Goal: Task Accomplishment & Management: Manage account settings

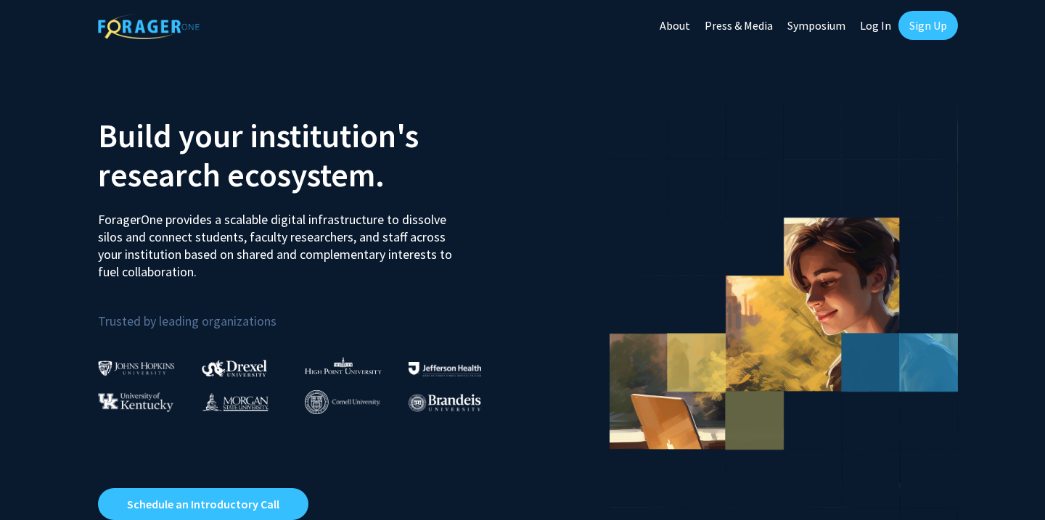
click at [929, 30] on link "Sign Up" at bounding box center [927, 25] width 59 height 29
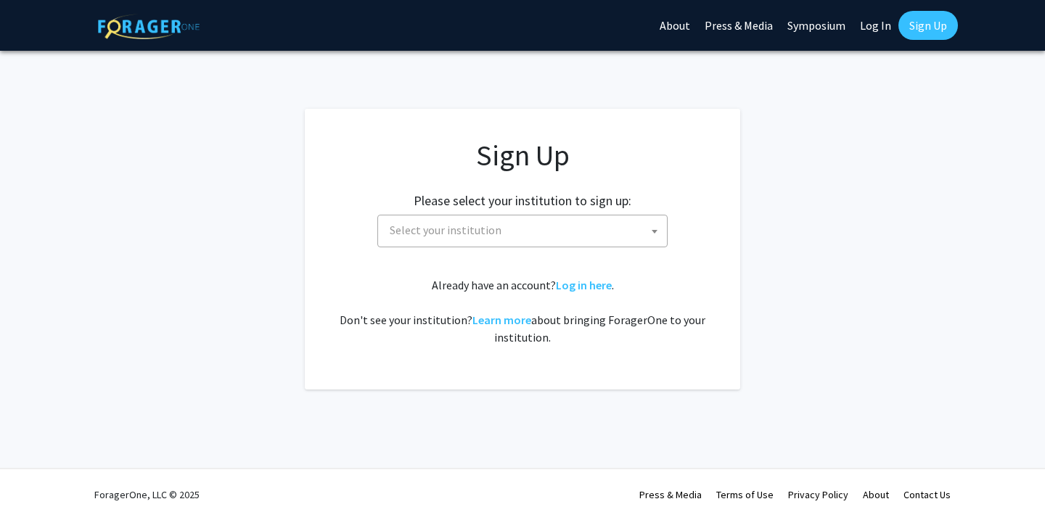
click at [485, 234] on span "Select your institution" at bounding box center [446, 230] width 112 height 15
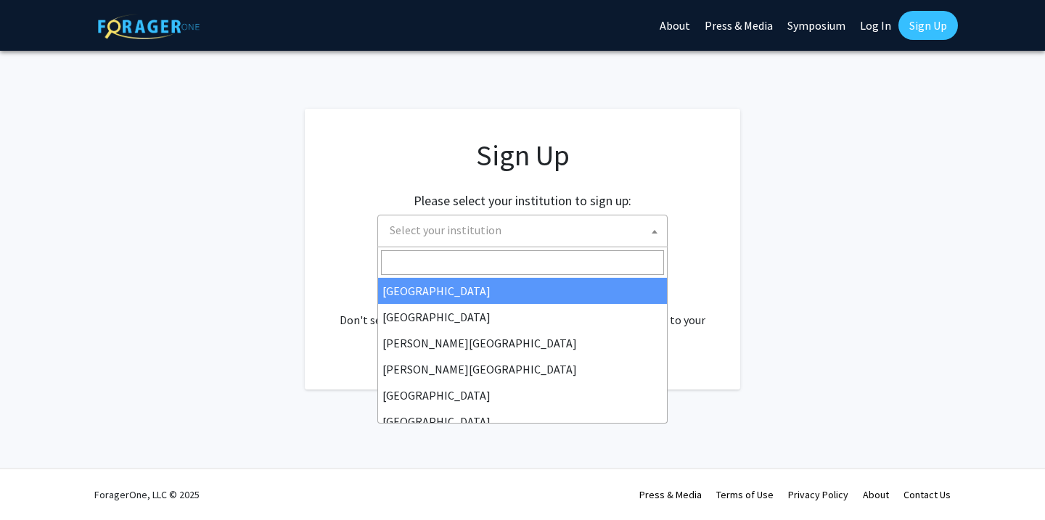
type input ","
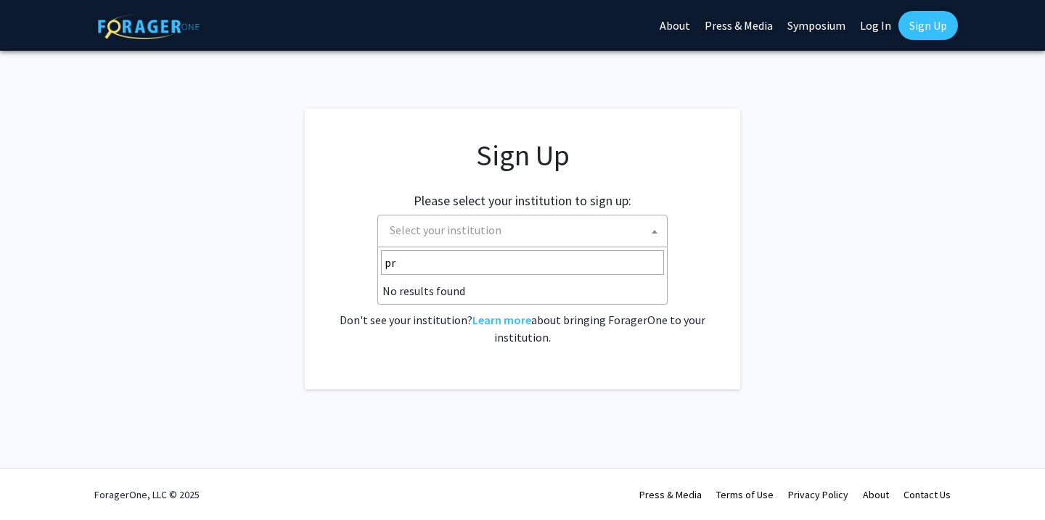
type input "p"
type input "Y"
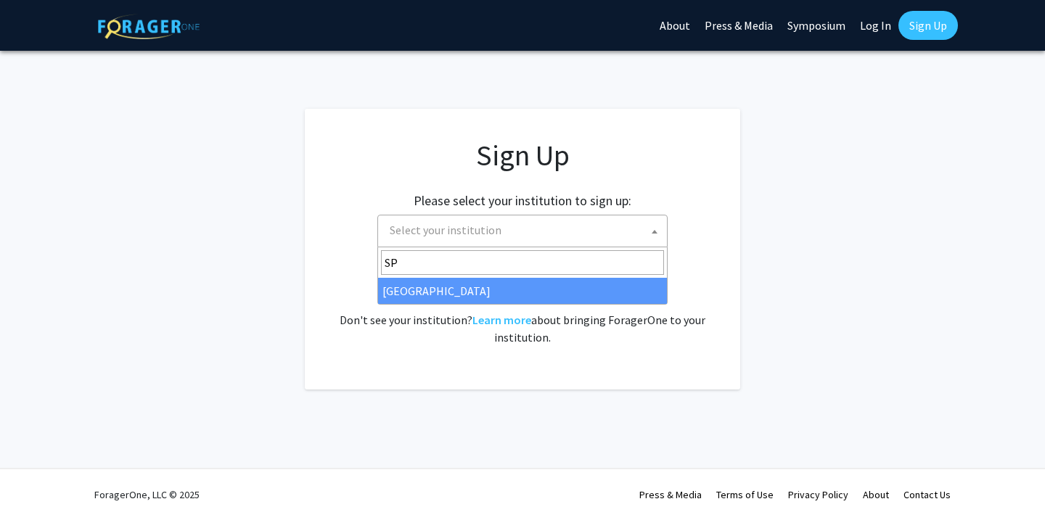
type input "S"
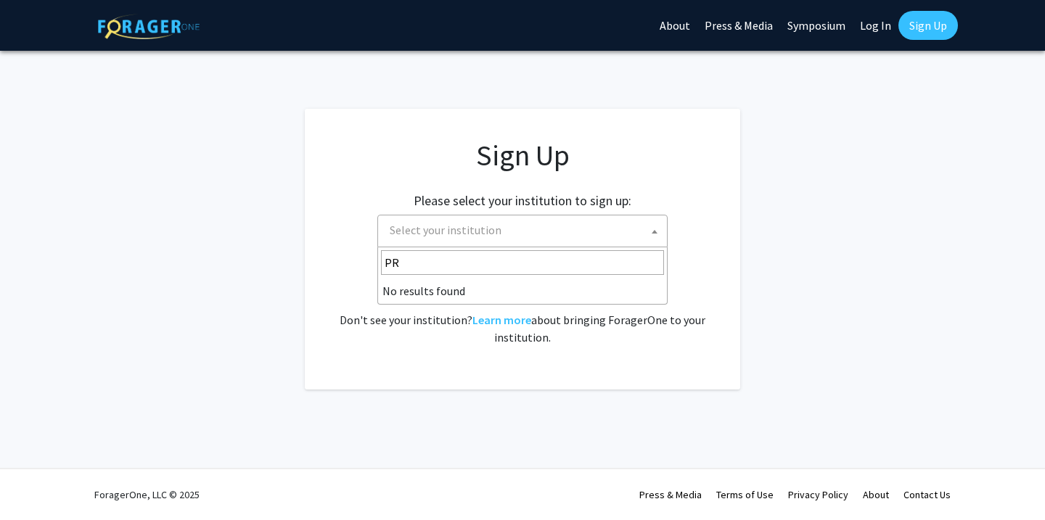
type input "P"
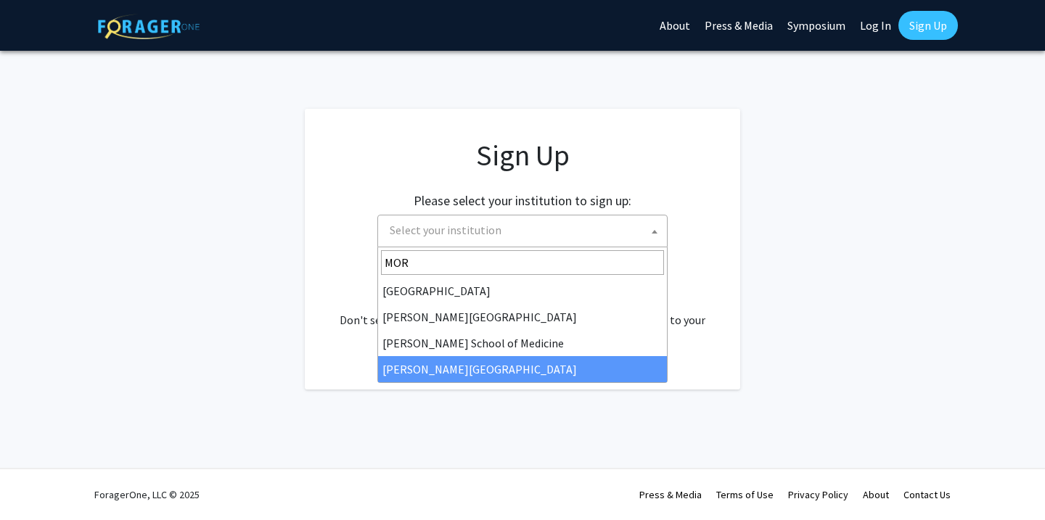
type input "MOR"
select select "20"
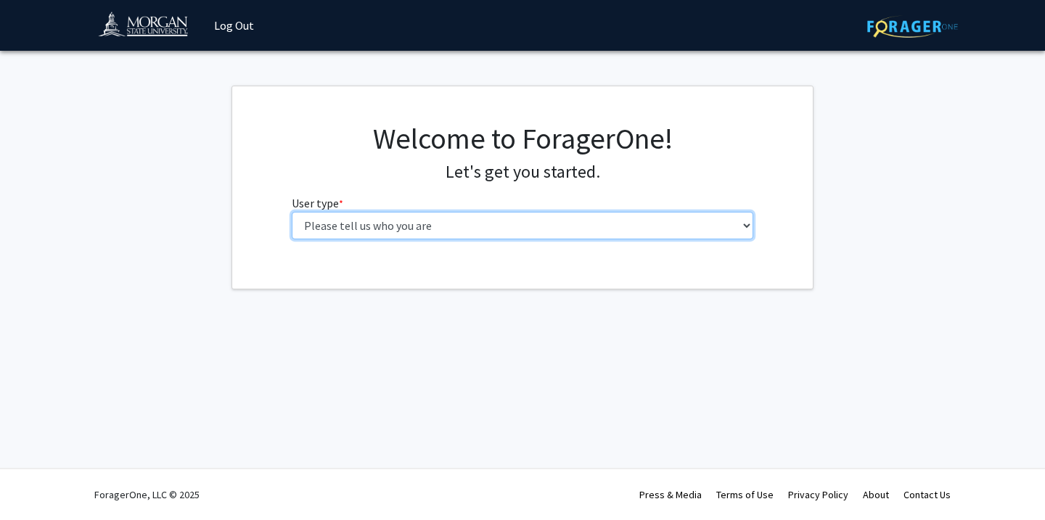
click at [681, 221] on select "Please tell us who you are Undergraduate Student Master's Student Doctoral Cand…" at bounding box center [523, 226] width 462 height 28
select select "1: undergrad"
click at [292, 212] on select "Please tell us who you are Undergraduate Student Master's Student Doctoral Cand…" at bounding box center [523, 226] width 462 height 28
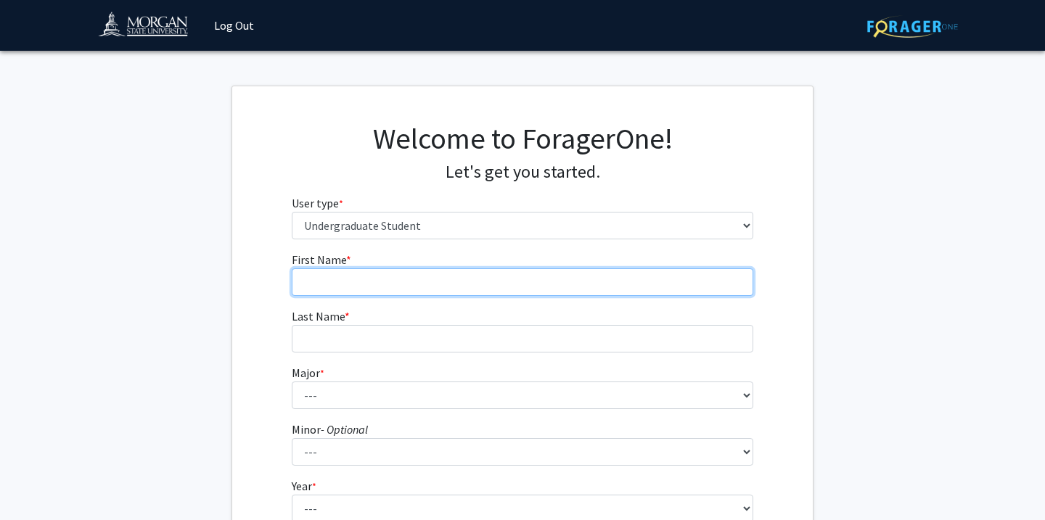
click at [567, 294] on input "First Name * required" at bounding box center [523, 282] width 462 height 28
type input "Olivia"
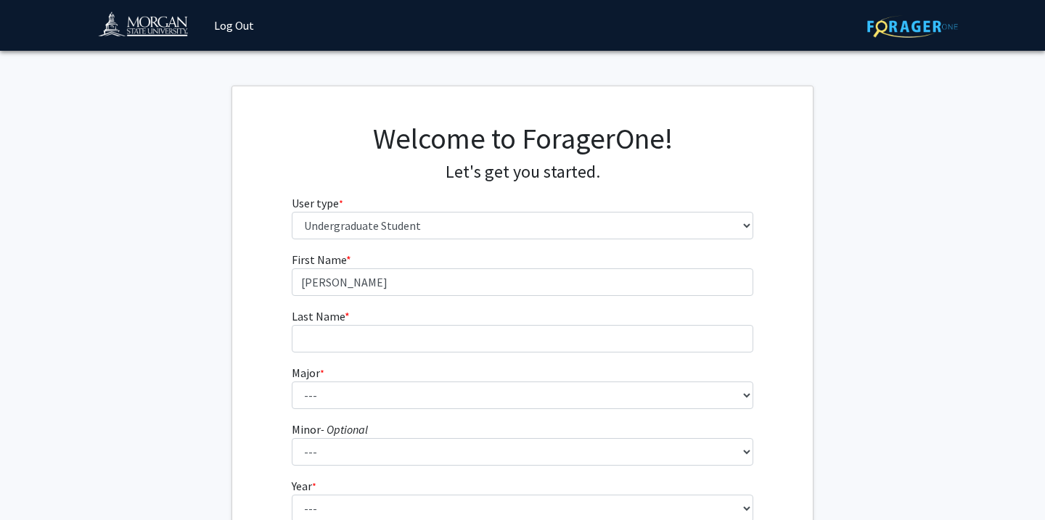
click at [530, 318] on fg-input "Last Name * required" at bounding box center [523, 330] width 462 height 45
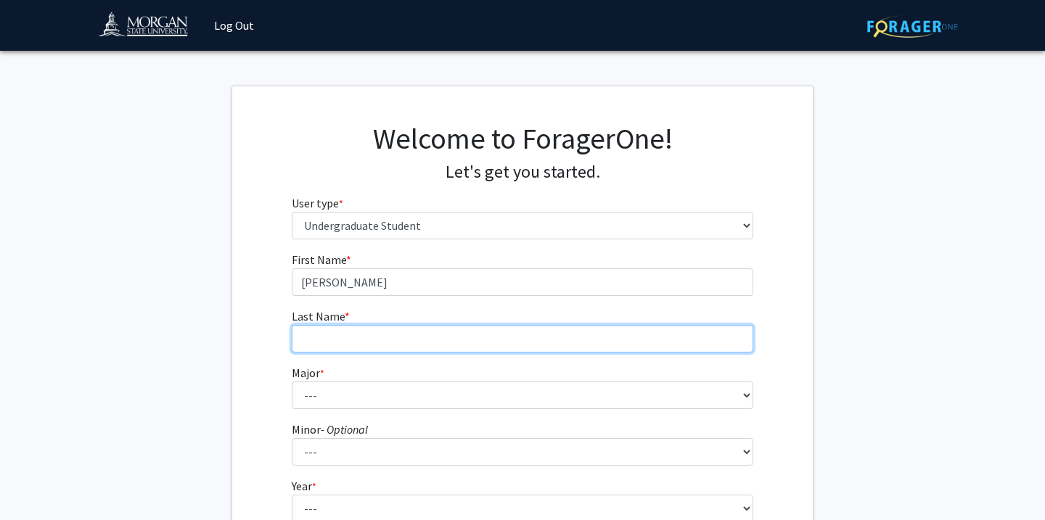
click at [530, 332] on input "Last Name * required" at bounding box center [523, 339] width 462 height 28
type input "Walker"
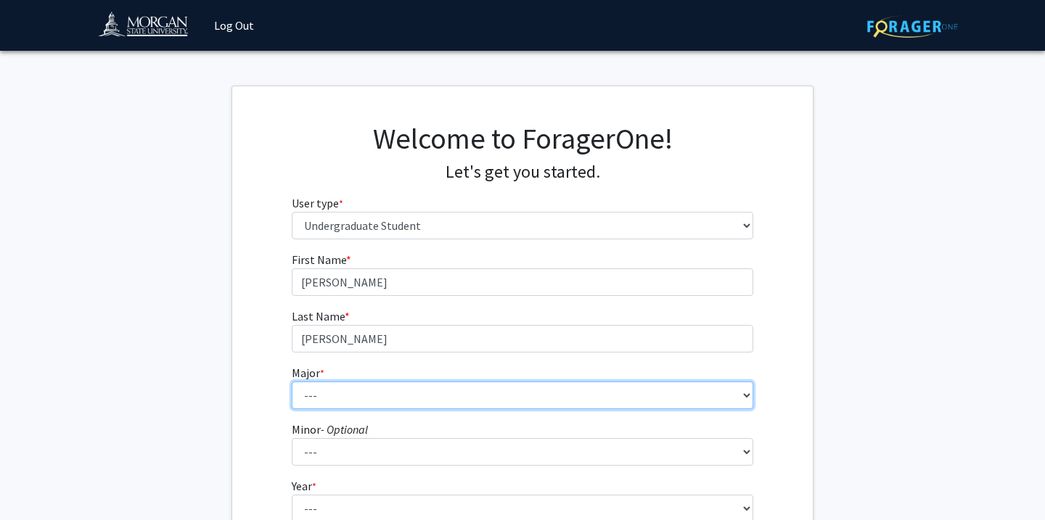
click at [488, 398] on select "--- Accounting Actuarial Science Applied Liberal Studies Architecture and Envir…" at bounding box center [523, 396] width 462 height 28
select select "5: 1595"
click at [292, 382] on select "--- Accounting Actuarial Science Applied Liberal Studies Architecture and Envir…" at bounding box center [523, 396] width 462 height 28
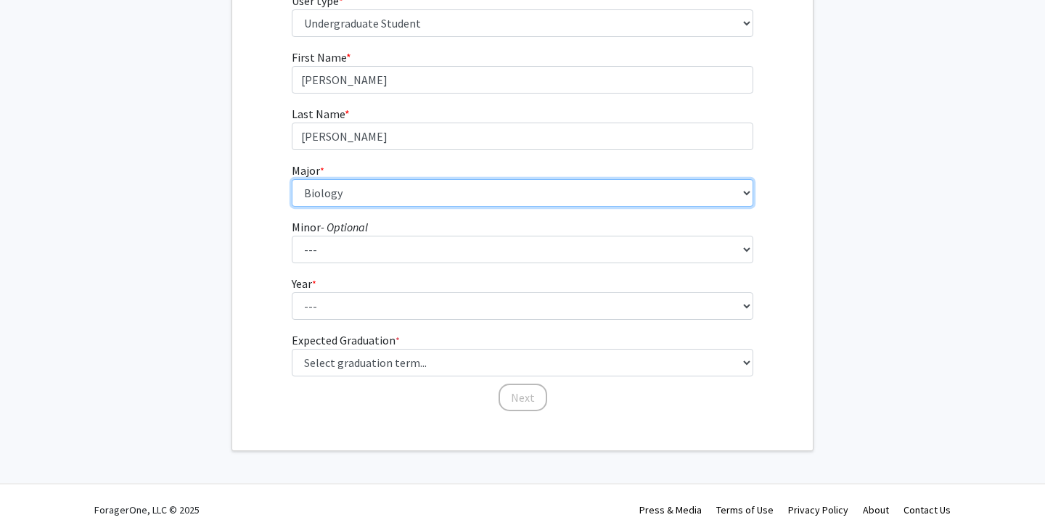
scroll to position [206, 0]
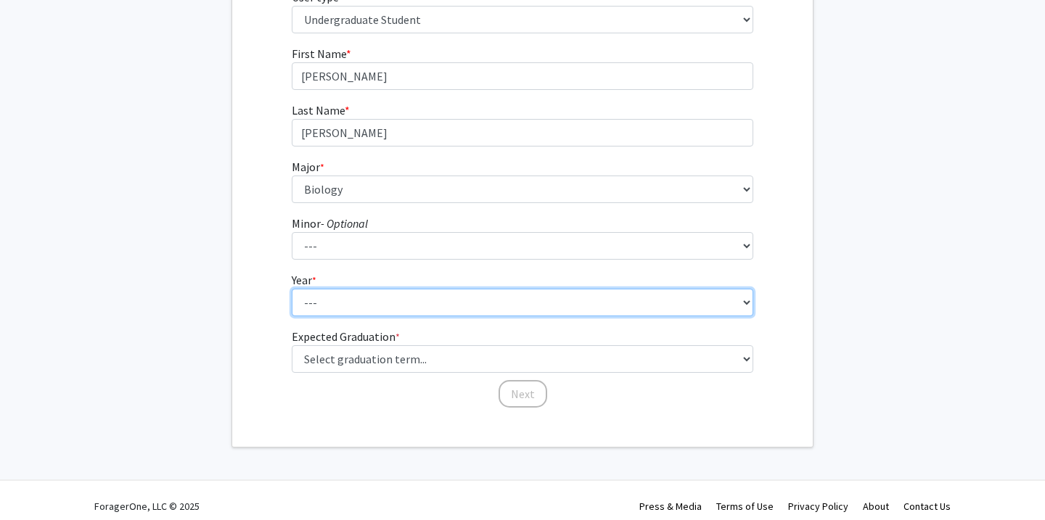
click at [337, 308] on select "--- First-year Sophomore Junior Senior Postbaccalaureate Certificate" at bounding box center [523, 303] width 462 height 28
select select "1: first-year"
click at [292, 289] on select "--- First-year Sophomore Junior Senior Postbaccalaureate Certificate" at bounding box center [523, 303] width 462 height 28
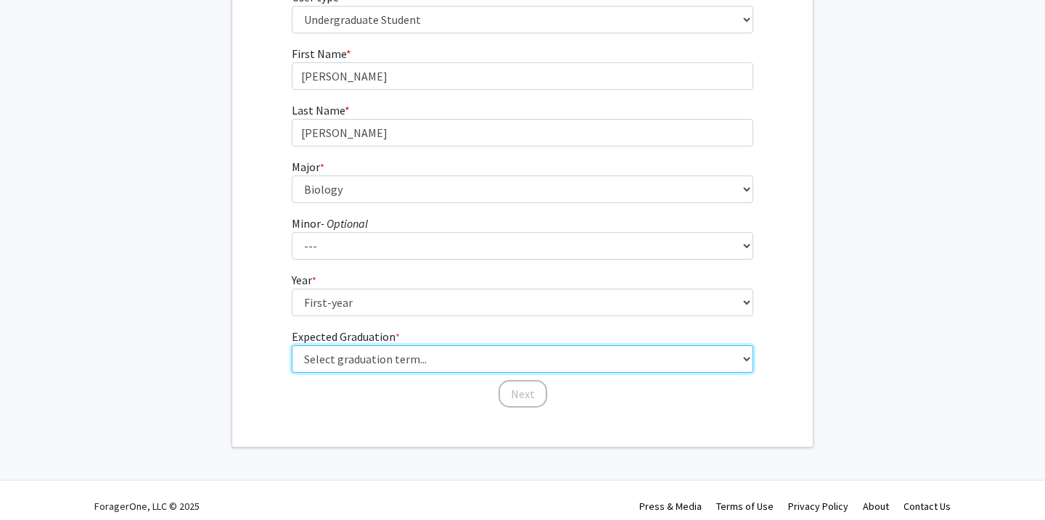
click at [376, 364] on select "Select graduation term... Spring 2025 Summer 2025 Fall 2025 Winter 2025 Spring …" at bounding box center [523, 359] width 462 height 28
select select "17: spring_2029"
click at [292, 345] on select "Select graduation term... Spring 2025 Summer 2025 Fall 2025 Winter 2025 Spring …" at bounding box center [523, 359] width 462 height 28
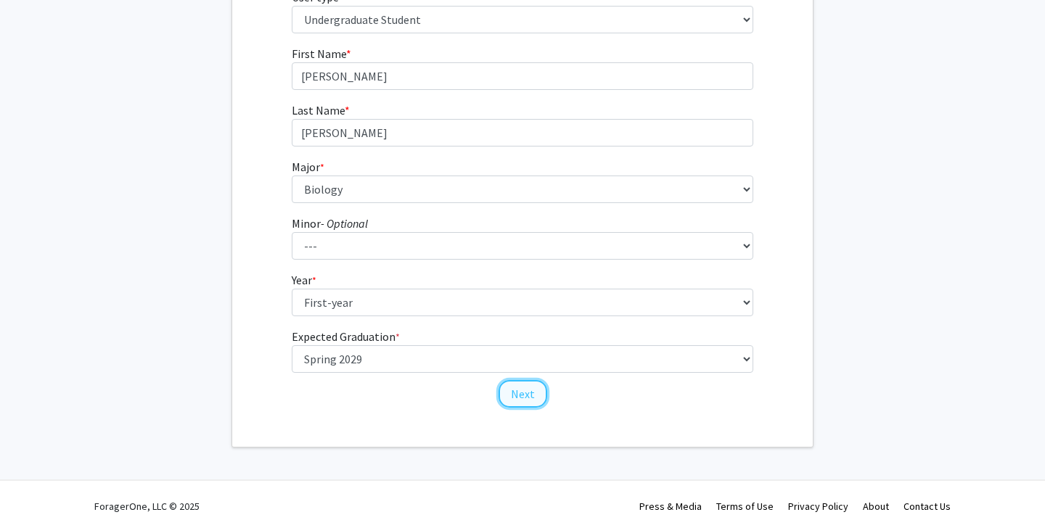
click at [523, 398] on button "Next" at bounding box center [522, 394] width 49 height 28
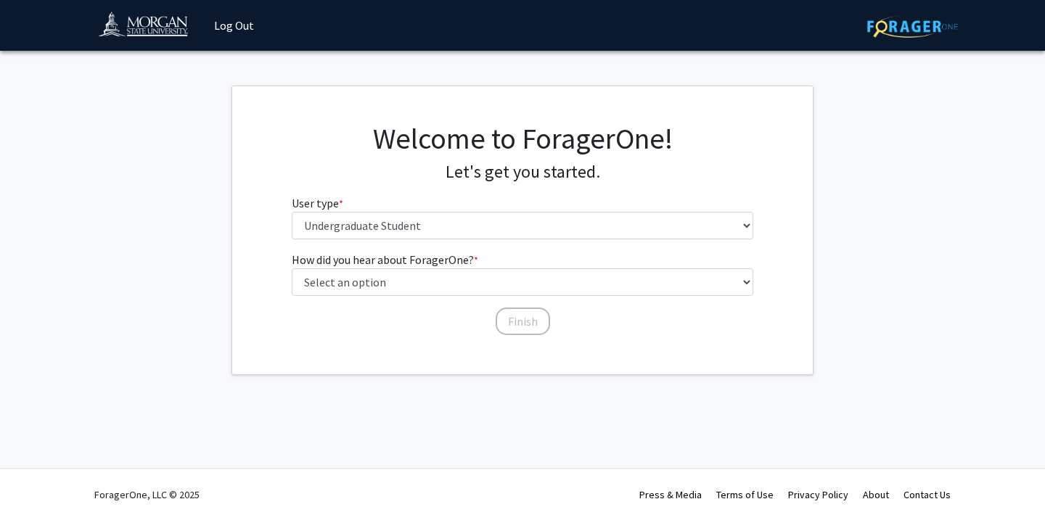
scroll to position [0, 0]
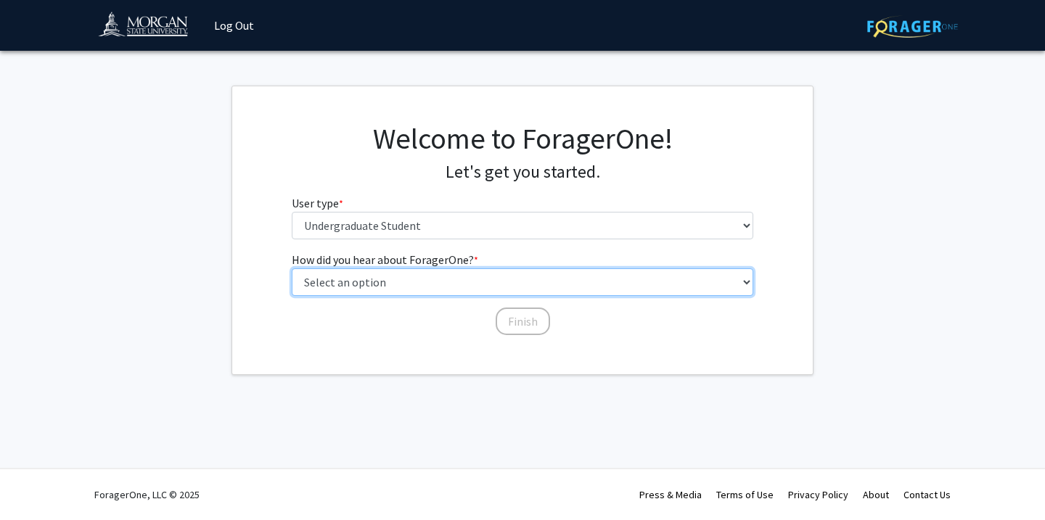
click at [473, 295] on select "Select an option Peer/student recommendation Faculty/staff recommendation Unive…" at bounding box center [523, 282] width 462 height 28
select select "2: faculty_recommendation"
click at [292, 268] on select "Select an option Peer/student recommendation Faculty/staff recommendation Unive…" at bounding box center [523, 282] width 462 height 28
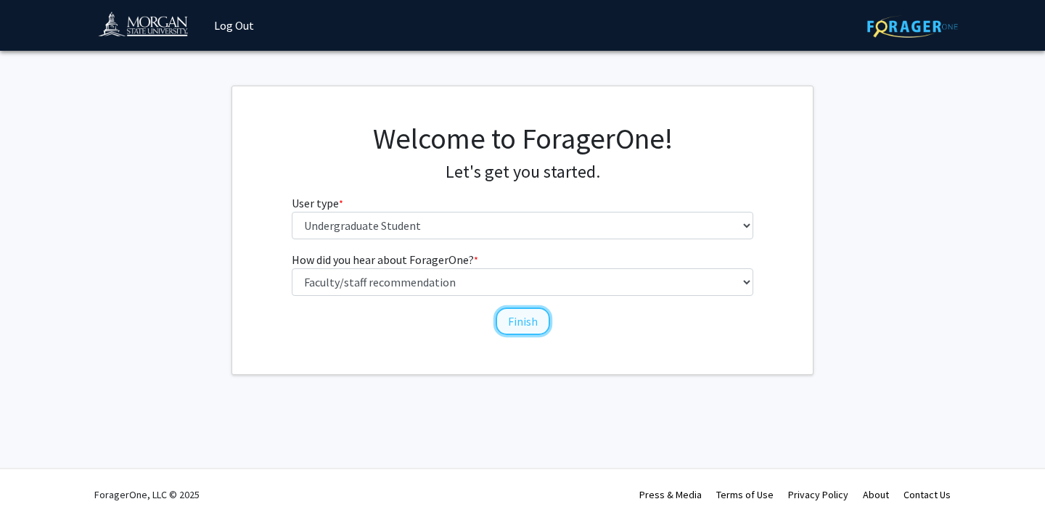
click at [522, 316] on button "Finish" at bounding box center [523, 322] width 54 height 28
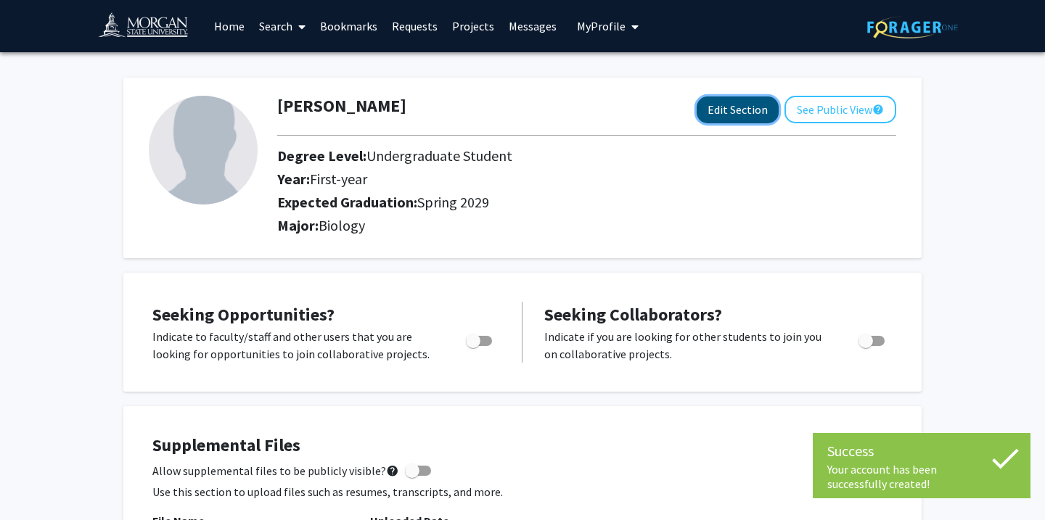
click at [750, 111] on button "Edit Section" at bounding box center [738, 109] width 82 height 27
select select "first-year"
select select "45: spring_2029"
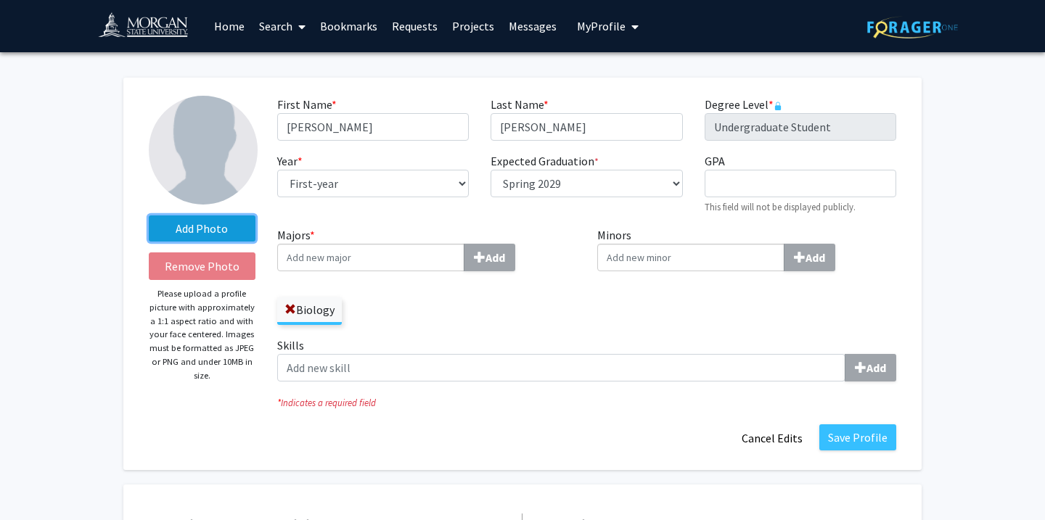
click at [223, 231] on label "Add Photo" at bounding box center [202, 228] width 107 height 26
click at [0, 0] on input "Add Photo" at bounding box center [0, 0] width 0 height 0
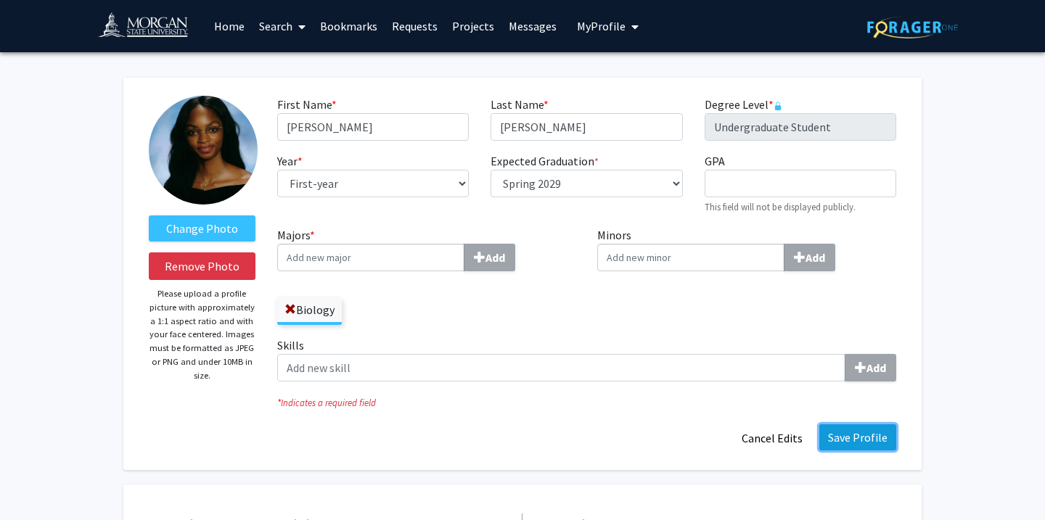
click at [852, 437] on button "Save Profile" at bounding box center [857, 437] width 77 height 26
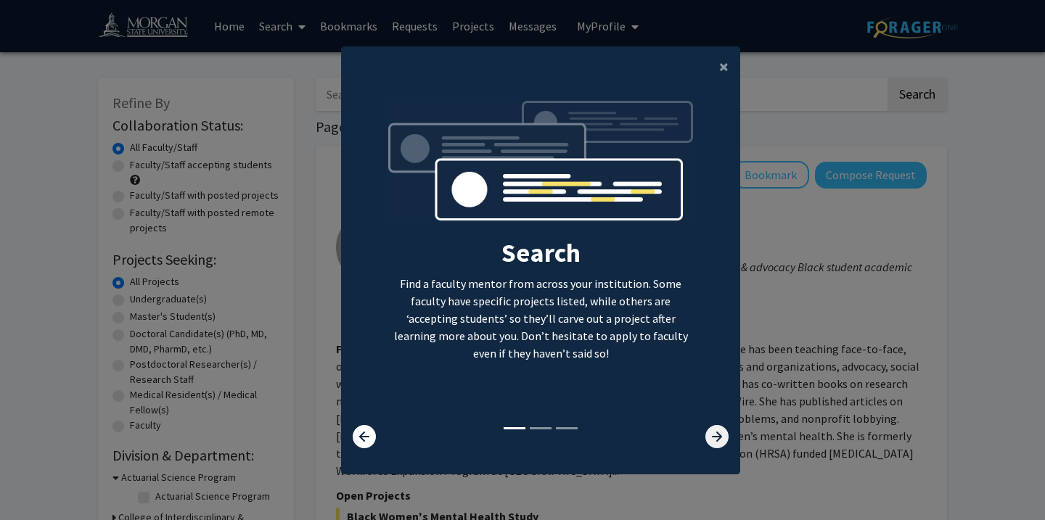
click at [713, 440] on icon at bounding box center [716, 436] width 23 height 23
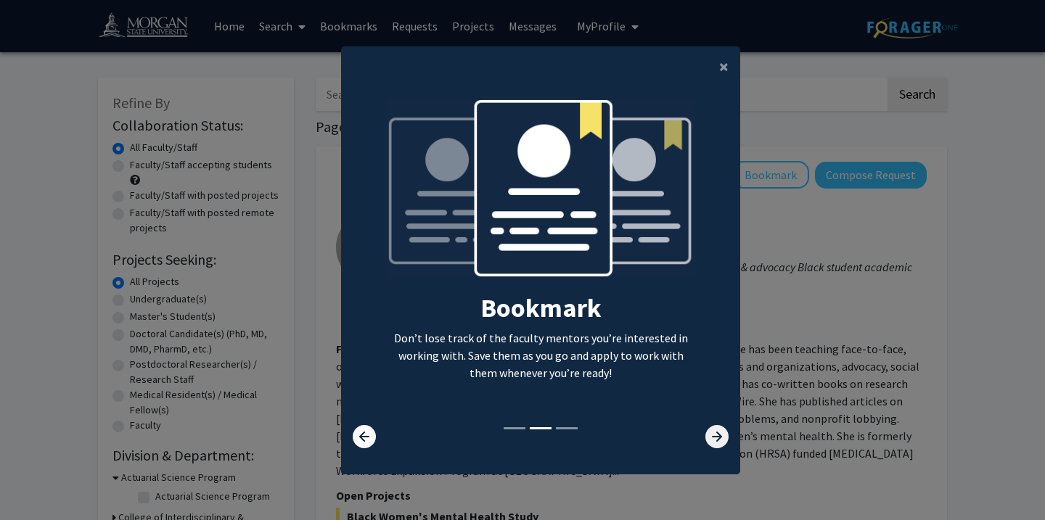
click at [713, 440] on icon at bounding box center [716, 436] width 23 height 23
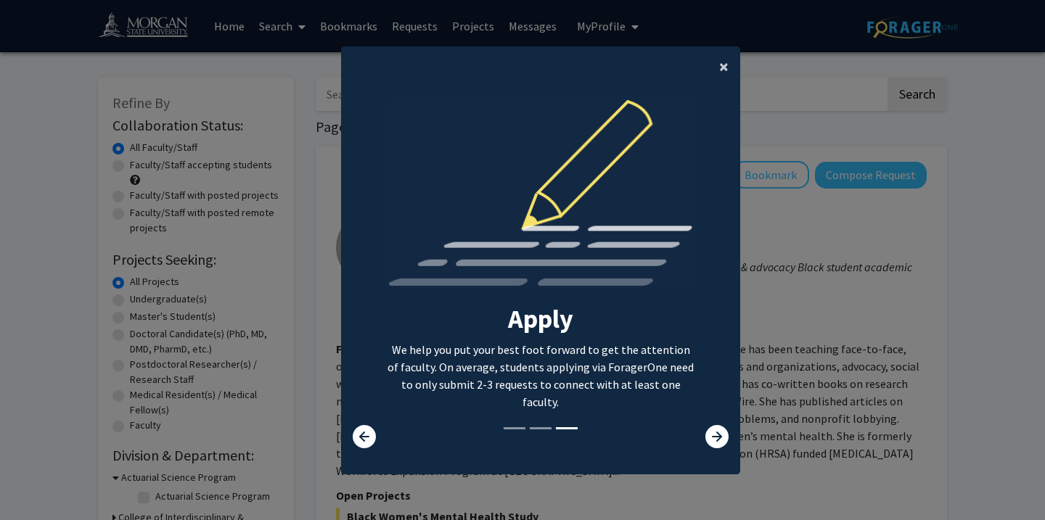
click at [722, 65] on span "×" at bounding box center [723, 66] width 9 height 22
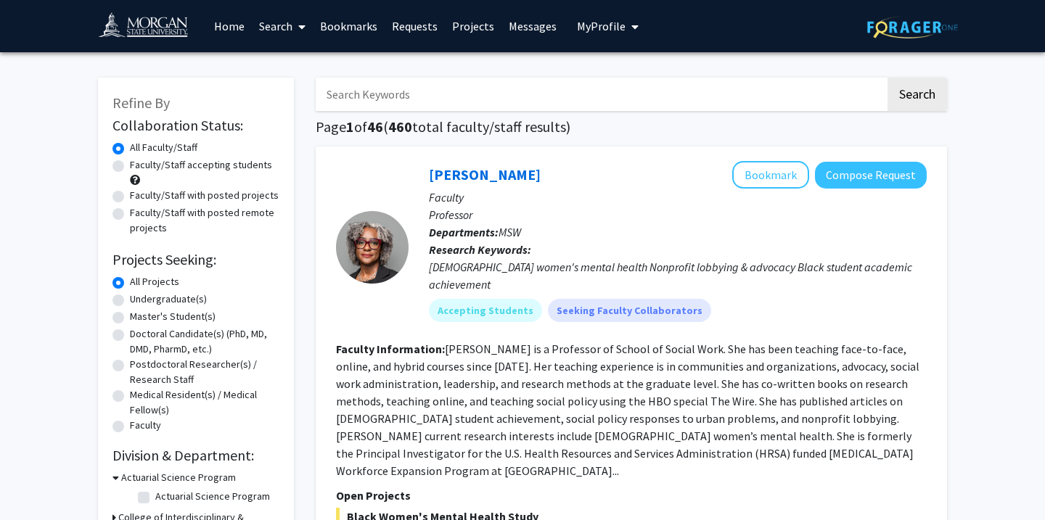
click at [598, 25] on span "My Profile" at bounding box center [601, 26] width 49 height 15
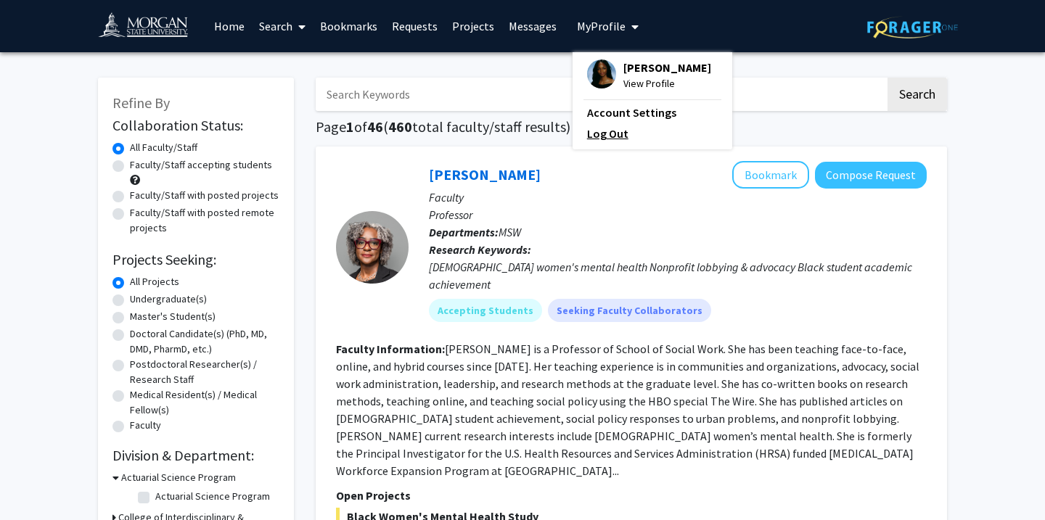
click at [607, 137] on link "Log Out" at bounding box center [652, 133] width 131 height 17
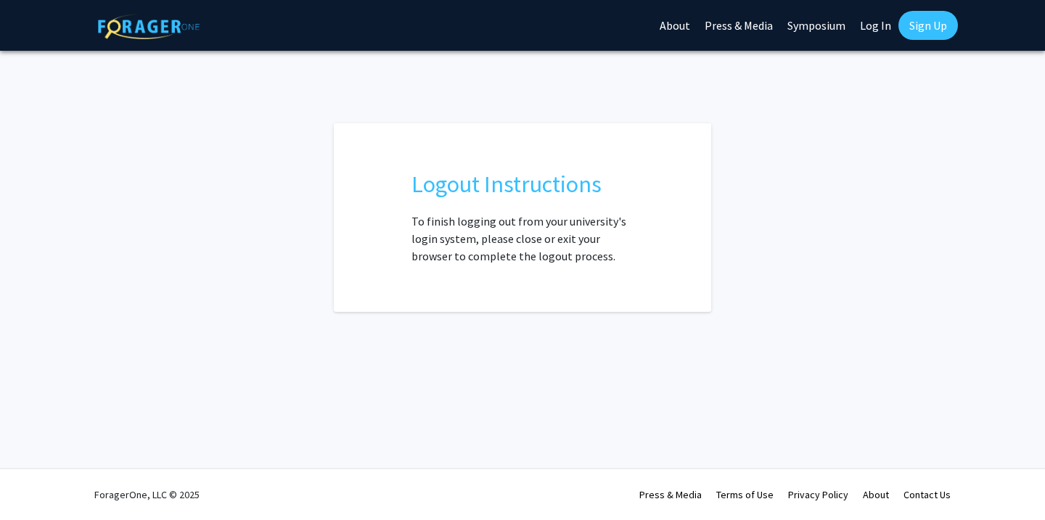
click at [941, 23] on link "Sign Up" at bounding box center [927, 25] width 59 height 29
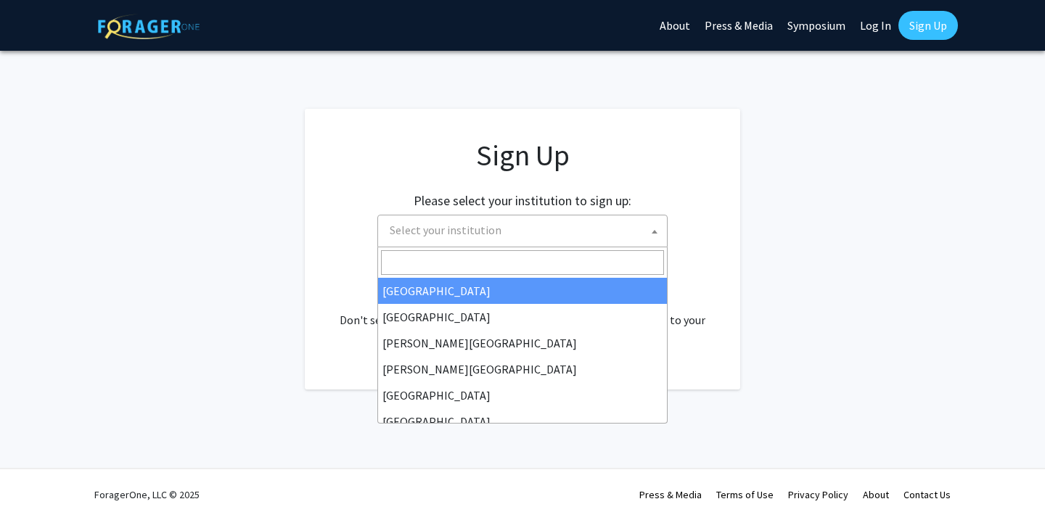
click at [599, 231] on span "Select your institution" at bounding box center [525, 230] width 283 height 30
type input "mo"
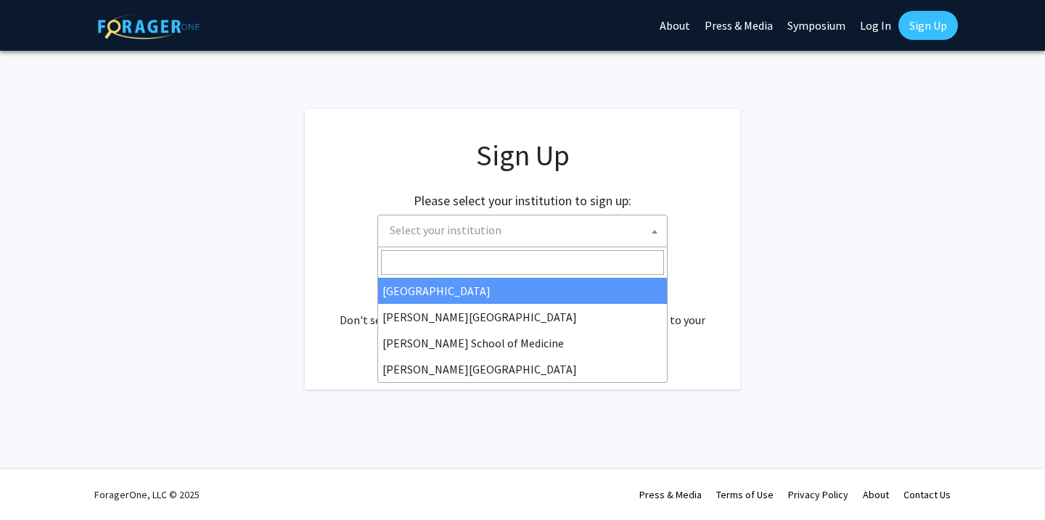
click at [868, 23] on link "Log In" at bounding box center [876, 25] width 46 height 51
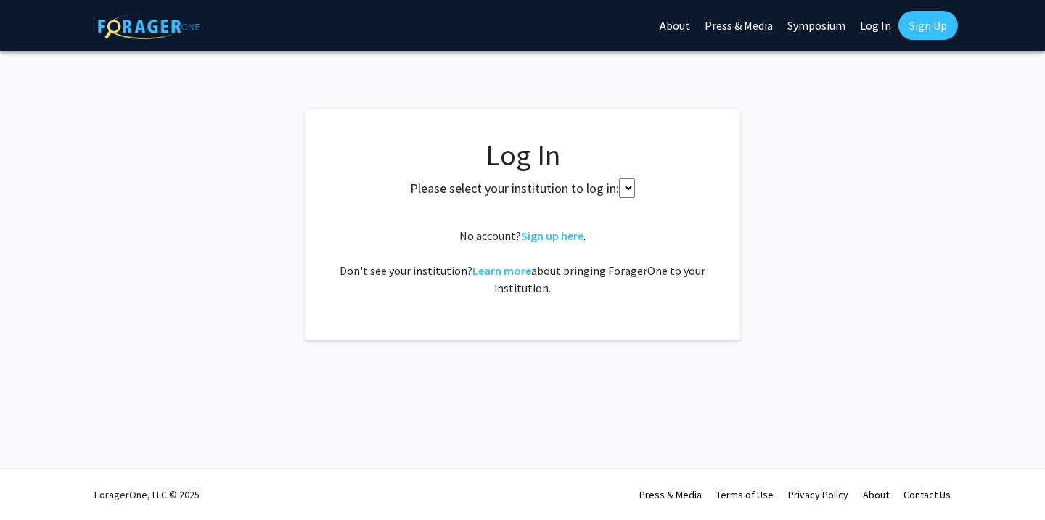
select select
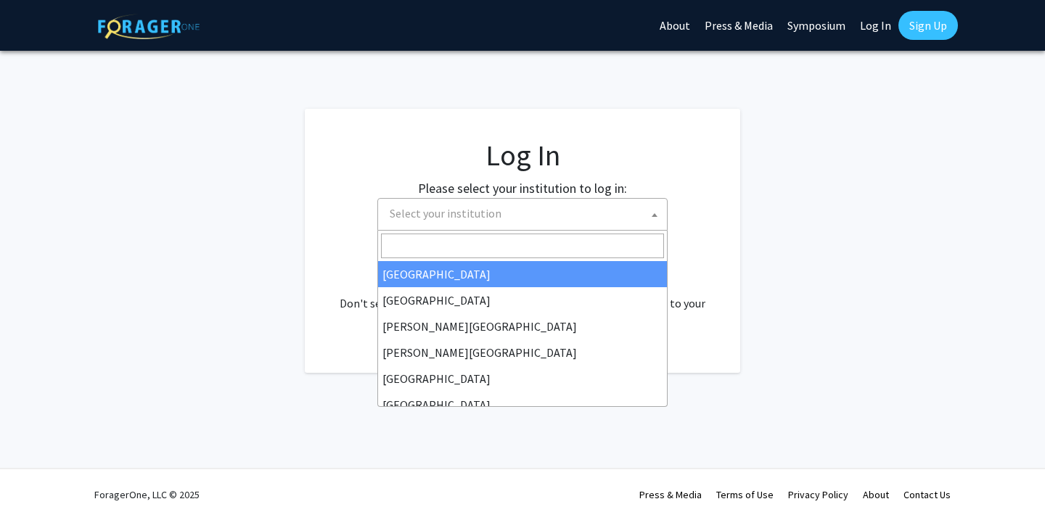
click at [484, 213] on span "Select your institution" at bounding box center [446, 213] width 112 height 15
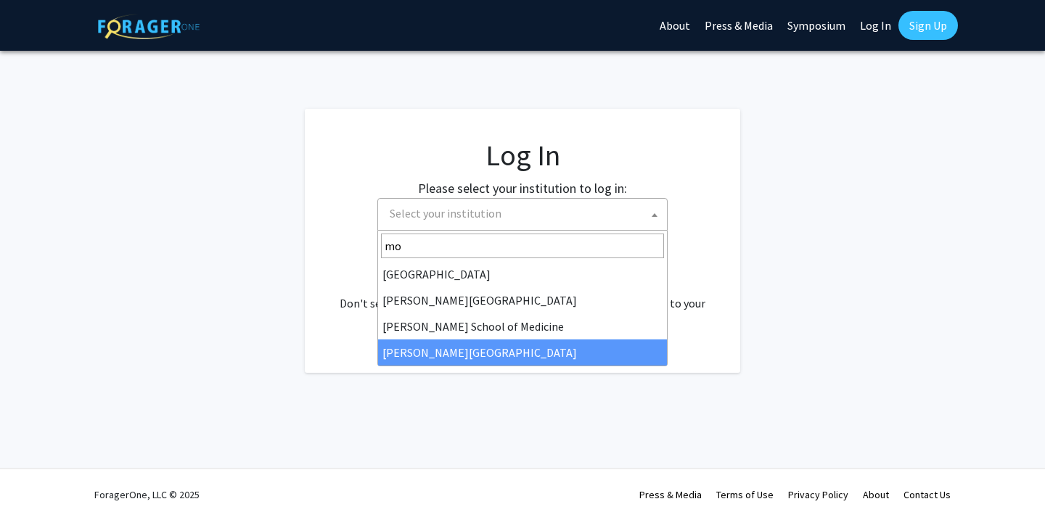
type input "mo"
select select "20"
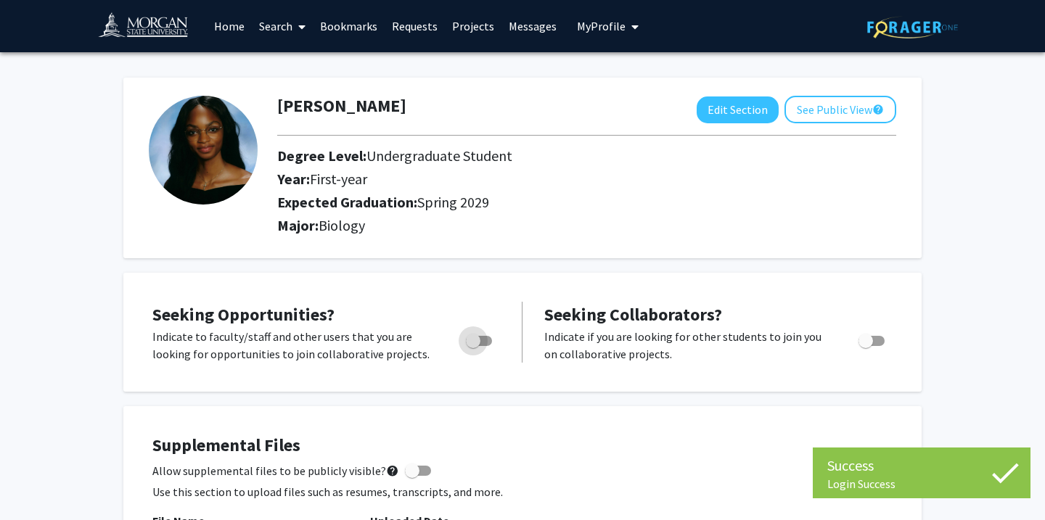
click at [482, 338] on span "Toggle" at bounding box center [479, 341] width 26 height 10
click at [473, 346] on input "Are you actively seeking opportunities?" at bounding box center [472, 346] width 1 height 1
checkbox input "true"
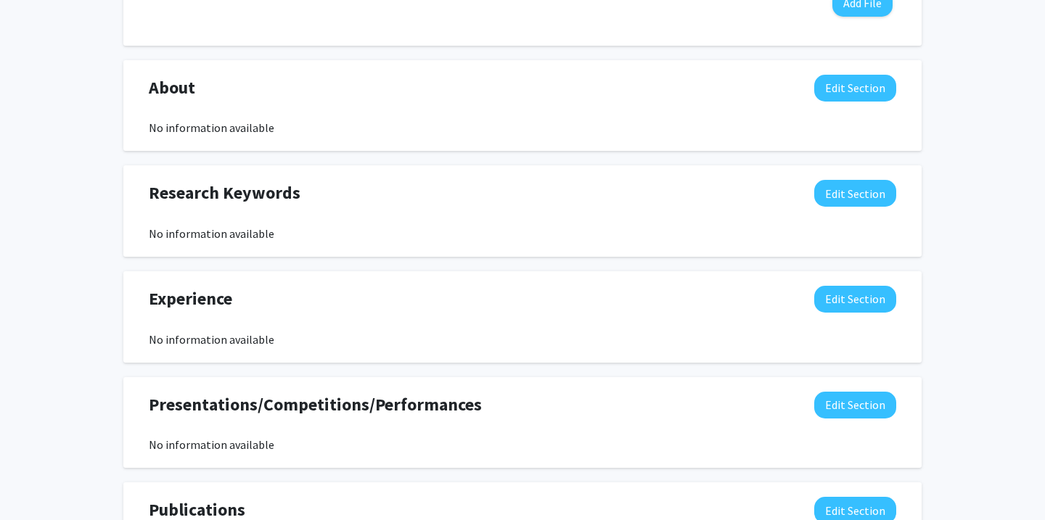
scroll to position [596, 0]
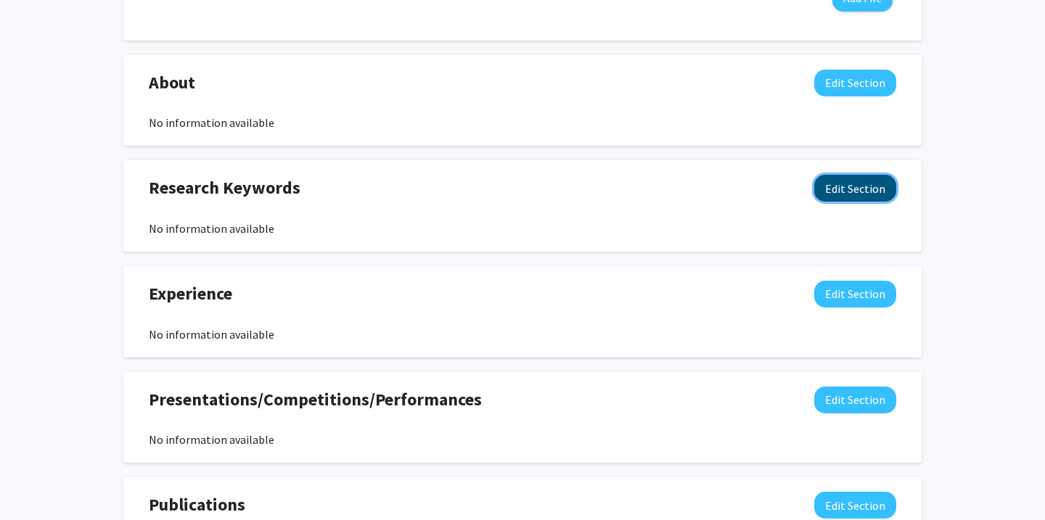
click at [858, 188] on button "Edit Section" at bounding box center [855, 188] width 82 height 27
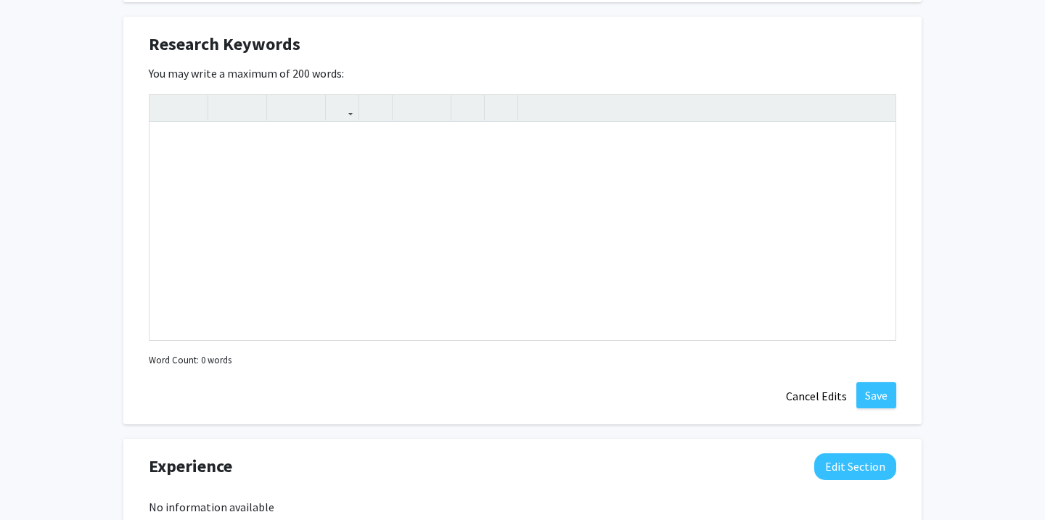
scroll to position [969, 0]
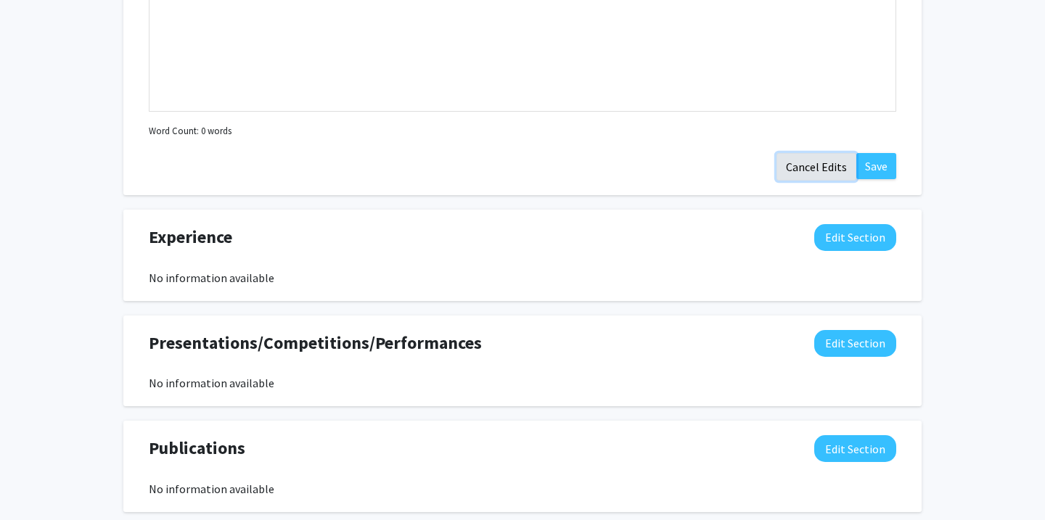
click at [828, 173] on button "Cancel Edits" at bounding box center [816, 167] width 80 height 28
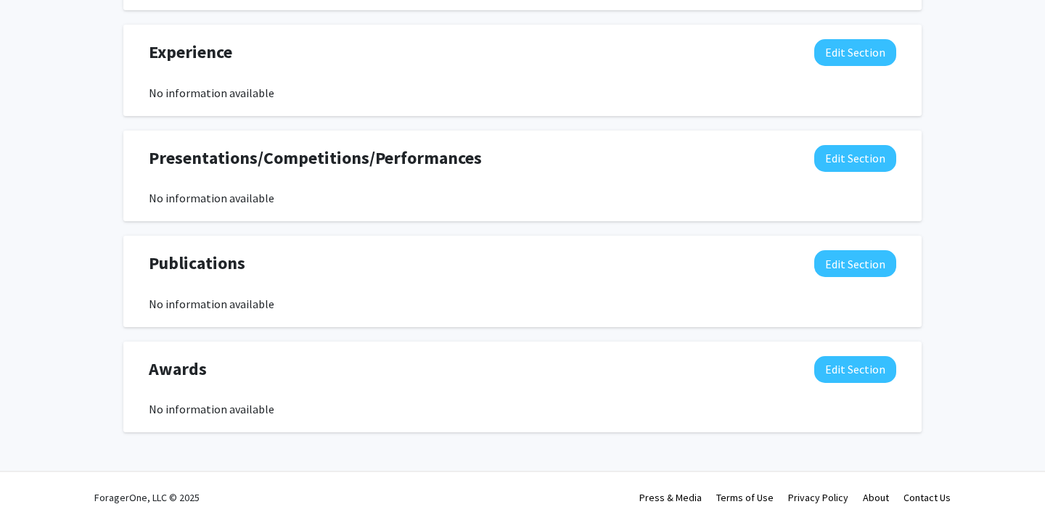
scroll to position [841, 0]
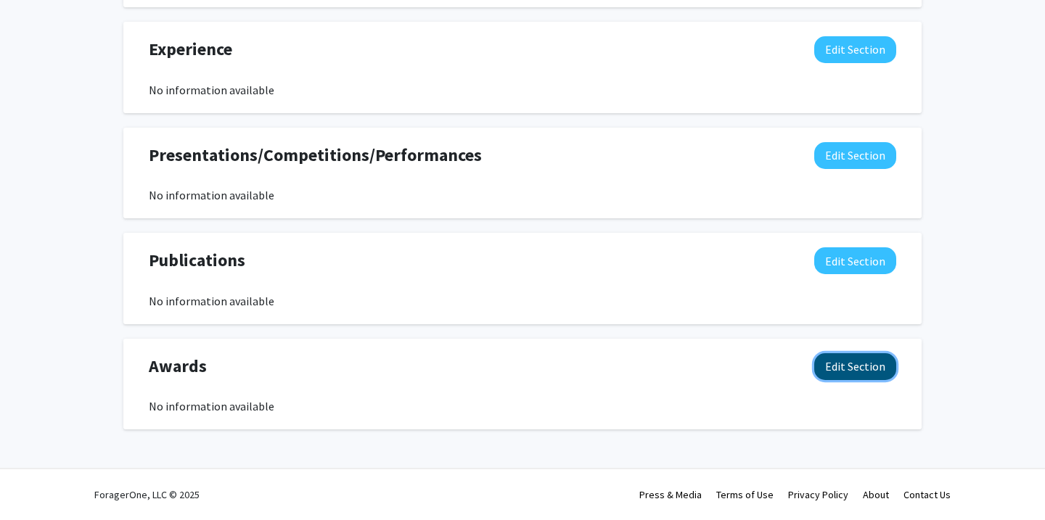
click at [882, 369] on button "Edit Section" at bounding box center [855, 366] width 82 height 27
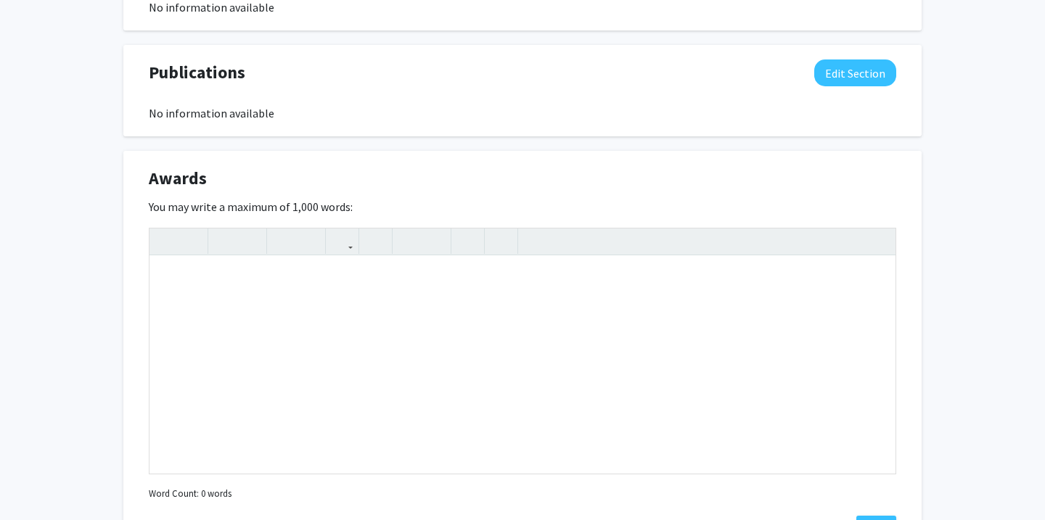
scroll to position [1048, 0]
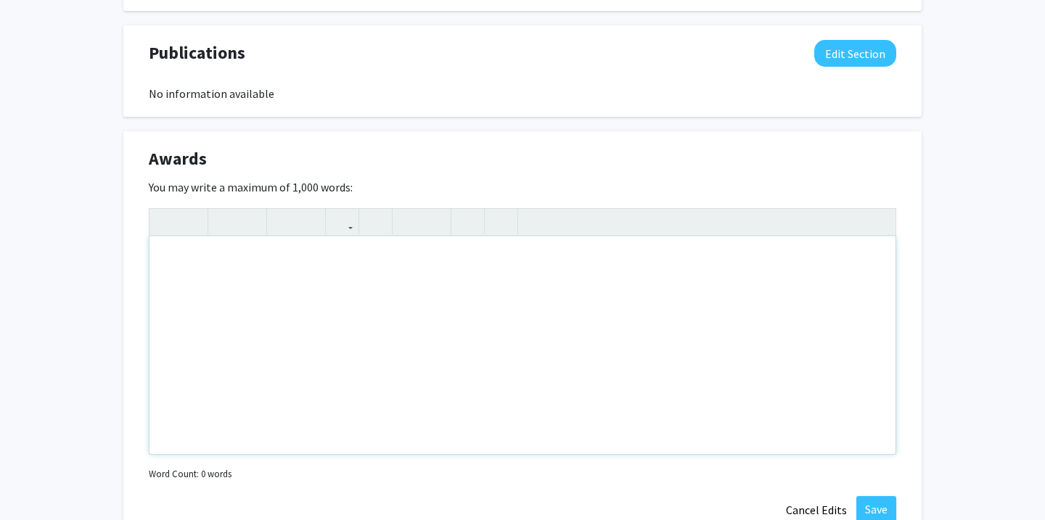
click at [701, 248] on div "Note to users with screen readers: Please deactivate our accessibility plugin f…" at bounding box center [522, 346] width 746 height 218
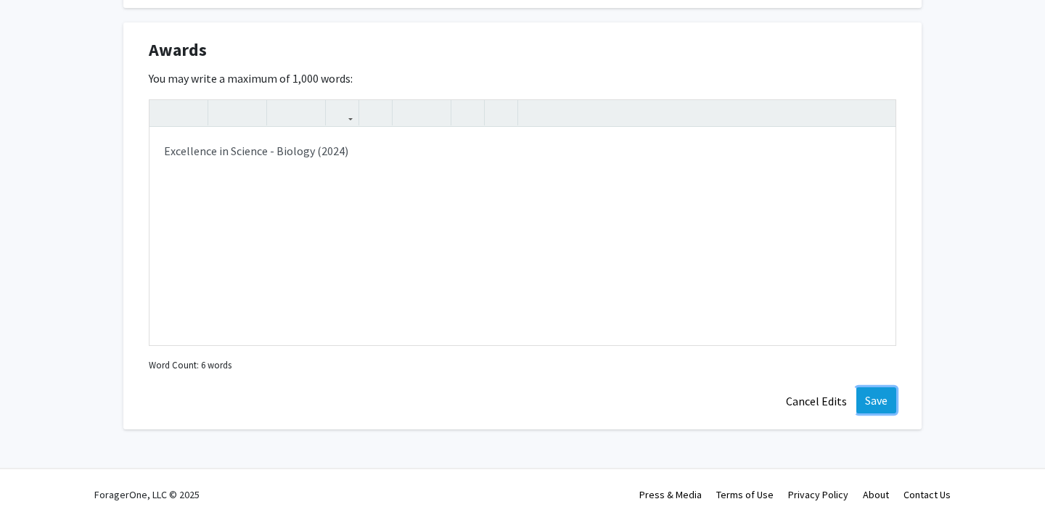
click at [870, 396] on button "Save" at bounding box center [876, 400] width 40 height 26
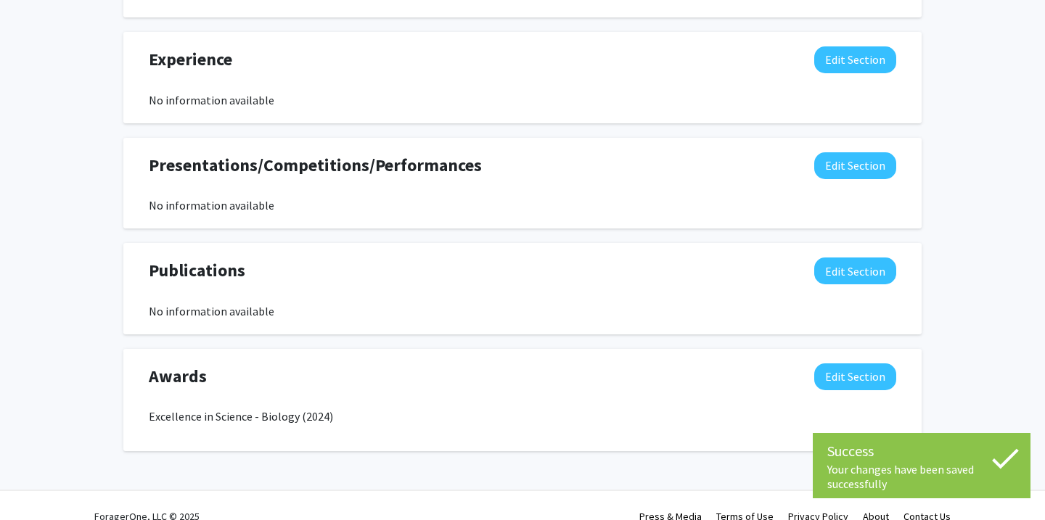
scroll to position [817, 0]
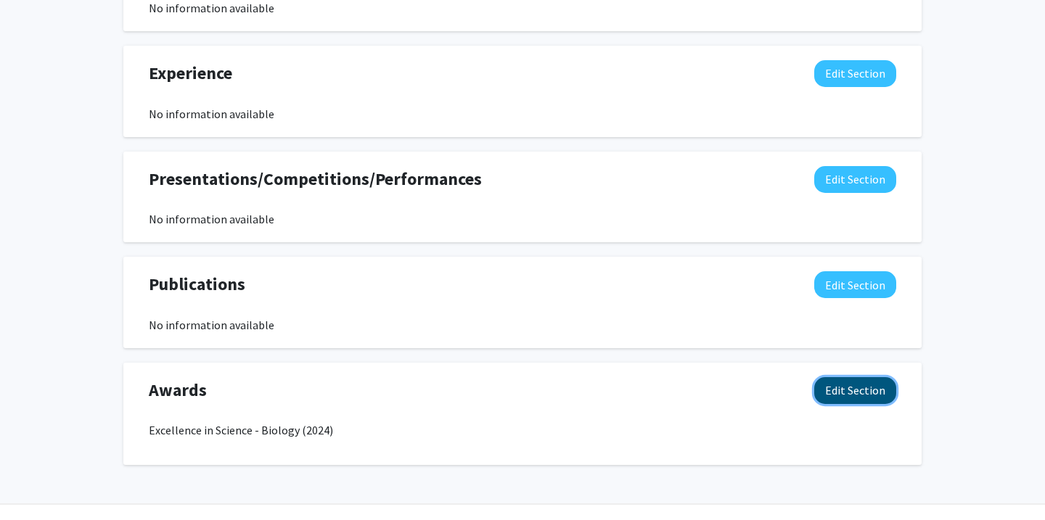
click at [857, 390] on button "Edit Section" at bounding box center [855, 390] width 82 height 27
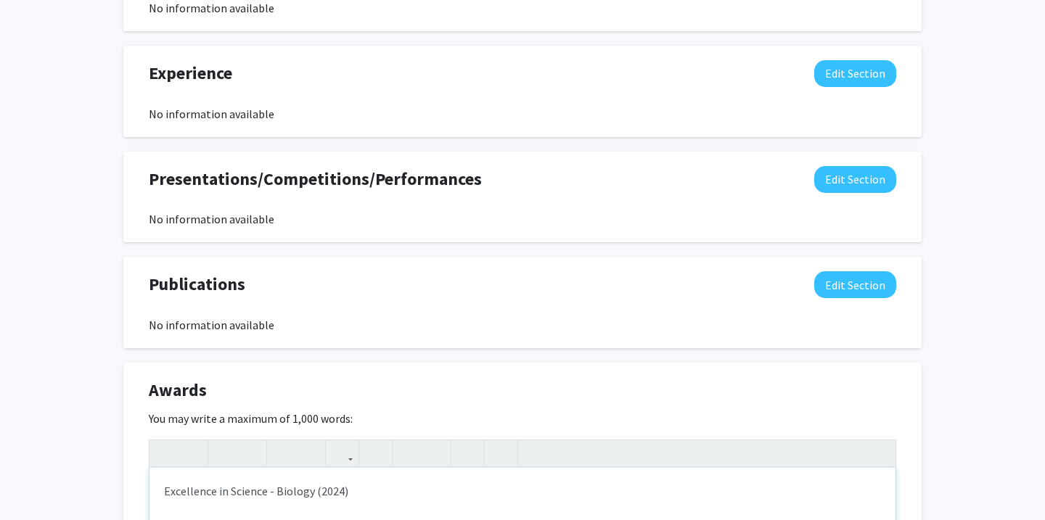
click at [407, 490] on p "Excellence in Science - Biology (2024)" at bounding box center [522, 490] width 717 height 17
type textarea "<p>Excellence in Science - Biology (2024) Robbinsville High School</p>"
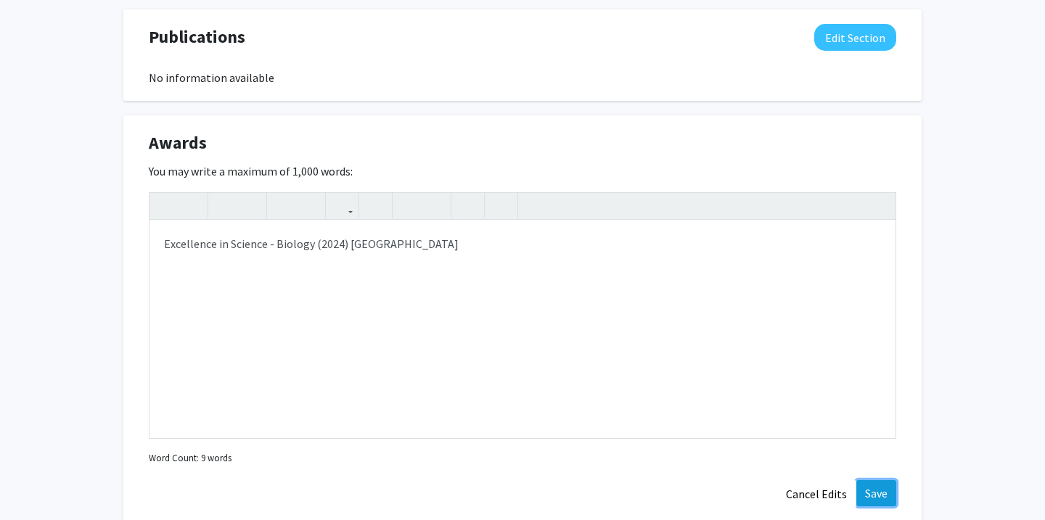
click at [880, 490] on button "Save" at bounding box center [876, 493] width 40 height 26
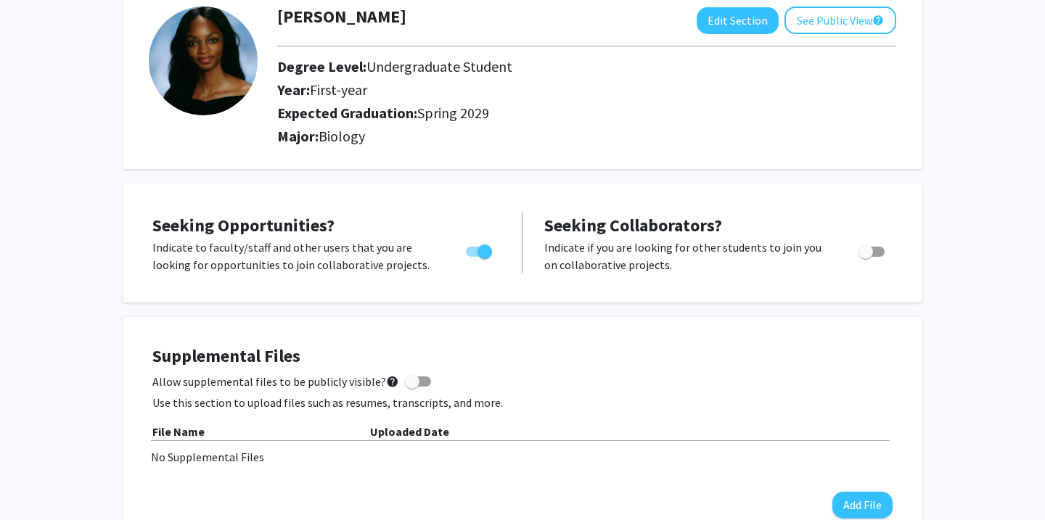
scroll to position [49, 0]
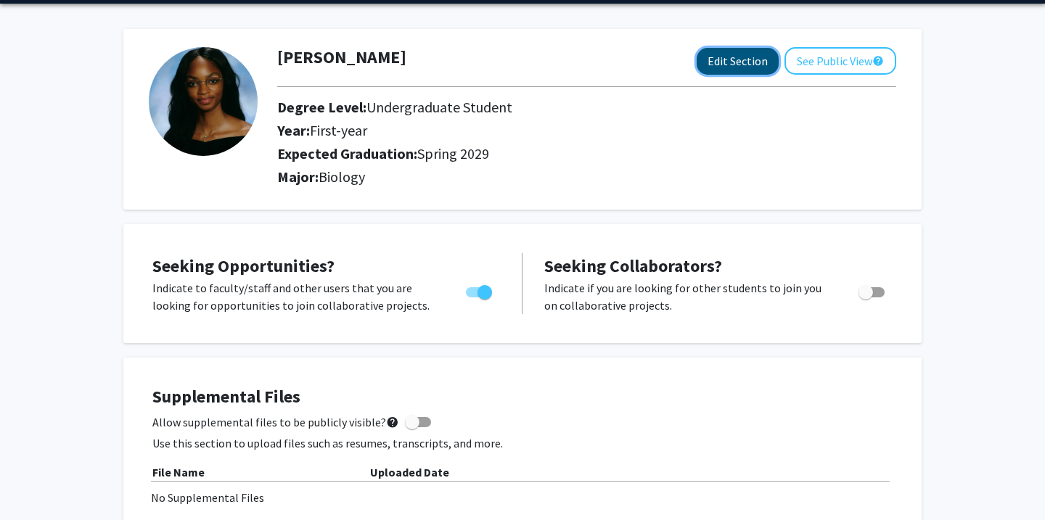
click at [742, 55] on button "Edit Section" at bounding box center [738, 61] width 82 height 27
select select "first-year"
select select "45: spring_2029"
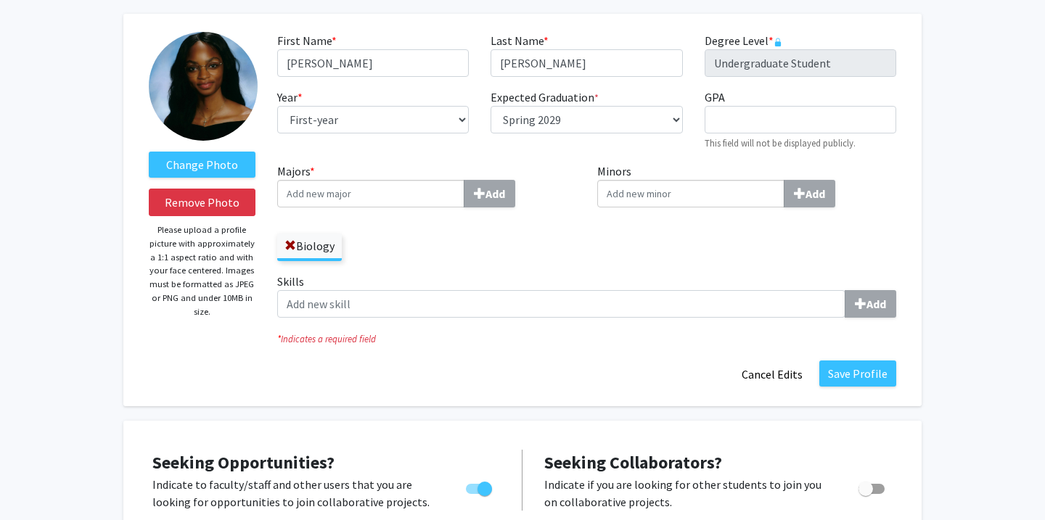
scroll to position [70, 0]
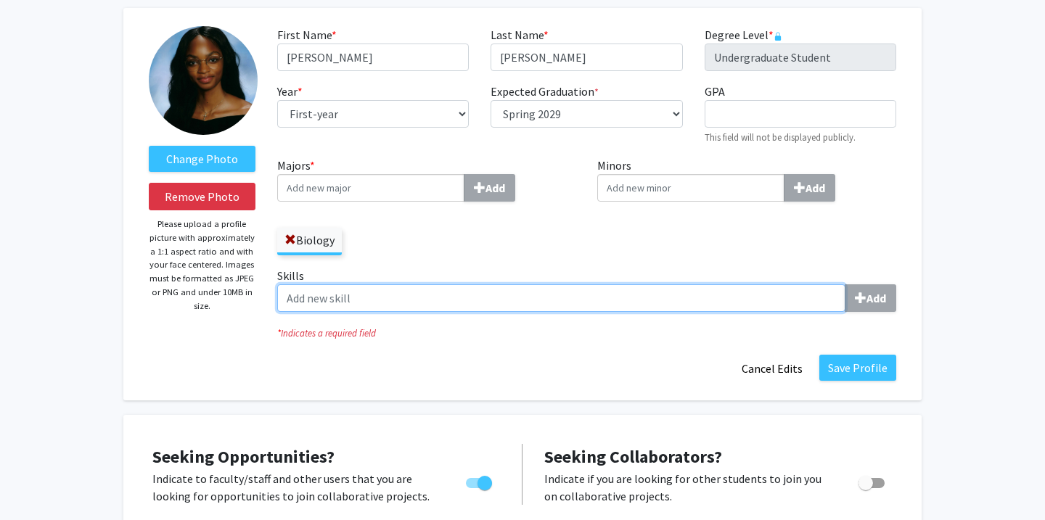
click at [588, 294] on input "Skills Add" at bounding box center [561, 298] width 568 height 28
type input "Research"
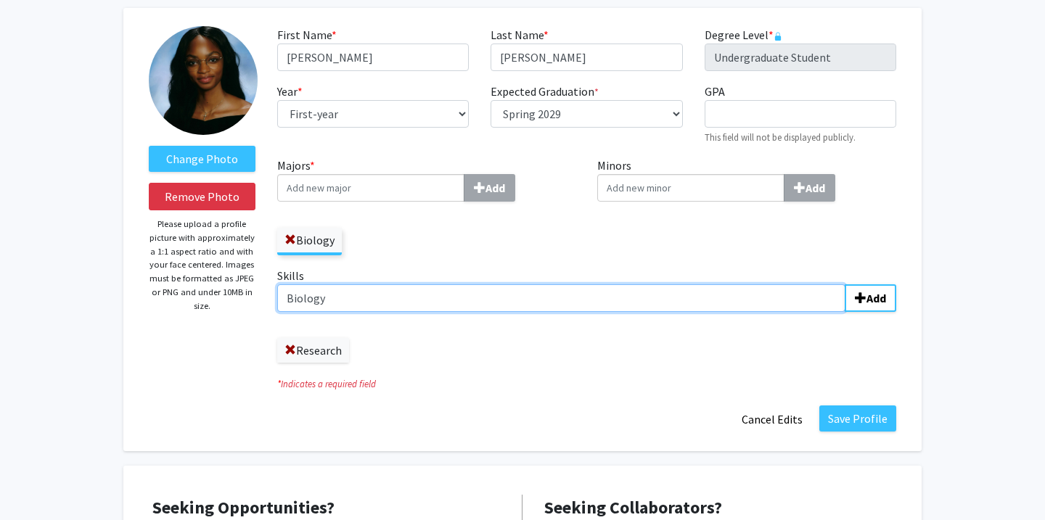
type input "Biology"
type input "N"
type input "Management"
type input "Organization"
type input "T"
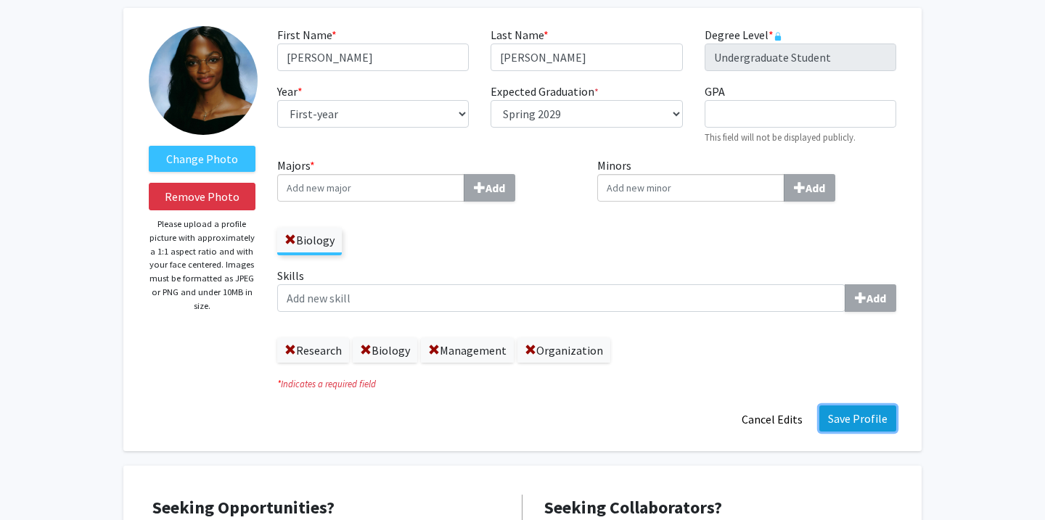
click at [848, 411] on button "Save Profile" at bounding box center [857, 419] width 77 height 26
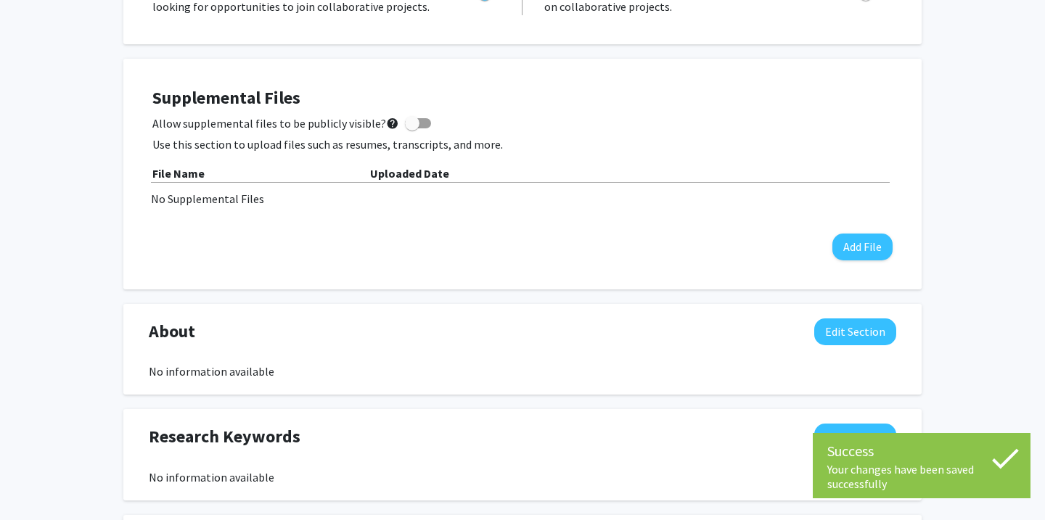
scroll to position [557, 0]
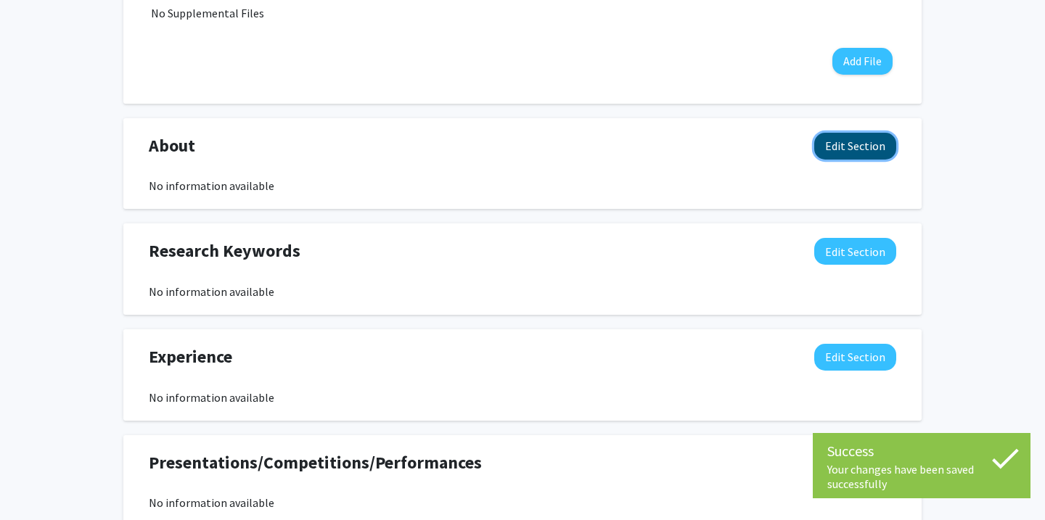
click at [863, 150] on button "Edit Section" at bounding box center [855, 146] width 82 height 27
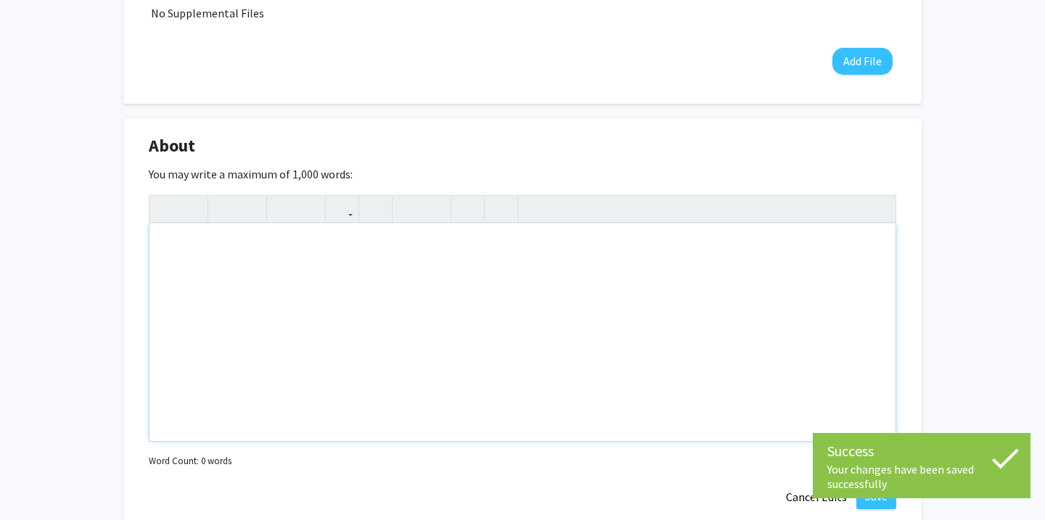
click at [568, 250] on div "Note to users with screen readers: Please deactivate our accessibility plugin f…" at bounding box center [522, 332] width 746 height 218
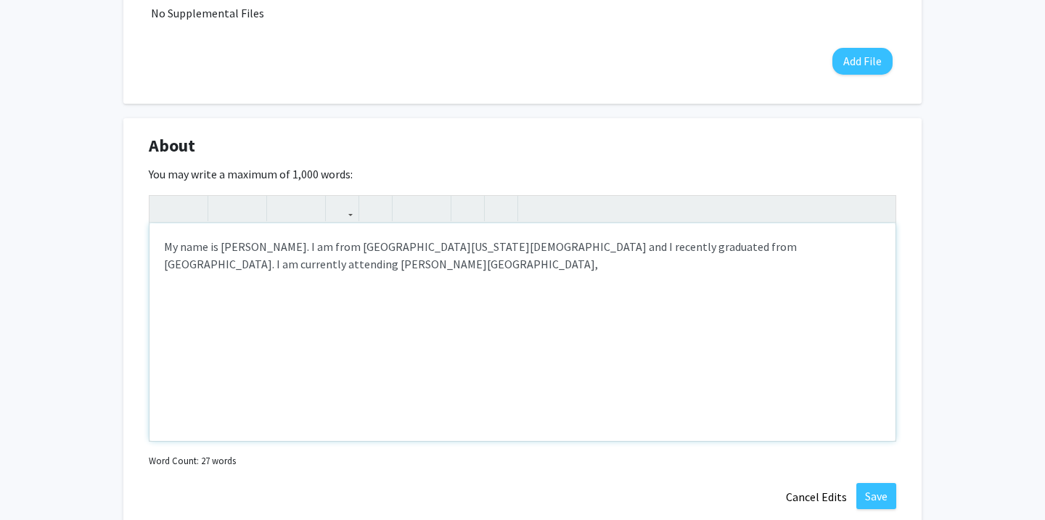
click at [806, 246] on div "My name is Olivia A. Walker. I am from Robbinsville New Jersey and I recently g…" at bounding box center [522, 332] width 746 height 218
click at [193, 260] on div "My name is Olivia A. Walker. I am from Robbinsville New Jersey and I recently g…" at bounding box center [522, 332] width 746 height 218
click at [871, 250] on div "My name is Olivia A. Walker. I am from Robbinsville New Jersey and I recently g…" at bounding box center [522, 332] width 746 height 218
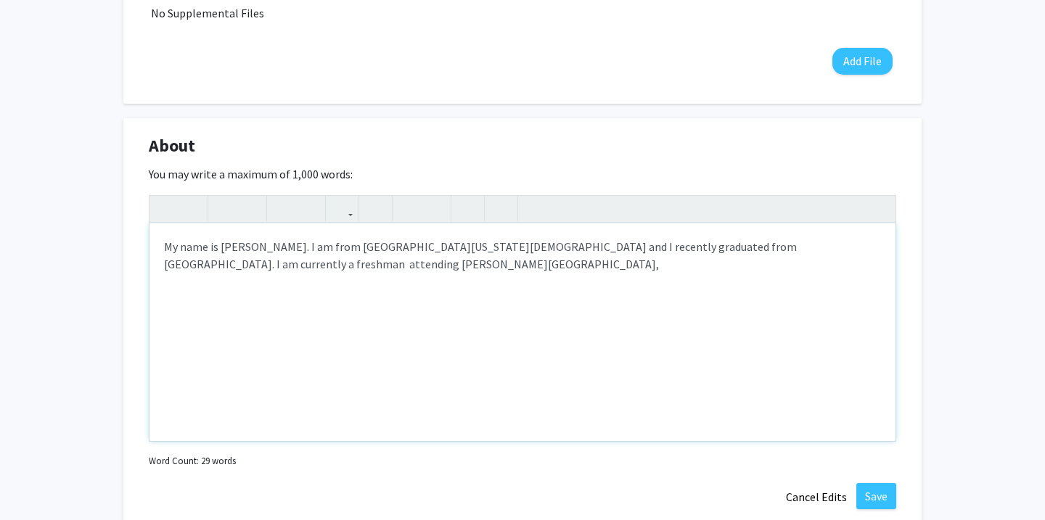
click at [558, 282] on div "My name is Olivia A. Walker. I am from Robbinsville New Jersey and I recently g…" at bounding box center [522, 332] width 746 height 218
click at [562, 268] on div "My name is Olivia A. Walker. I am from Robbinsville New Jersey and I recently g…" at bounding box center [522, 332] width 746 height 218
click at [582, 268] on div "My name is Olivia A. Walker. I am from Robbinsville New Jersey and I recently g…" at bounding box center [522, 332] width 746 height 218
click at [574, 267] on div "My name is Olivia A. Walker. I am from Robbinsville New Jersey and I recently g…" at bounding box center [522, 332] width 746 height 218
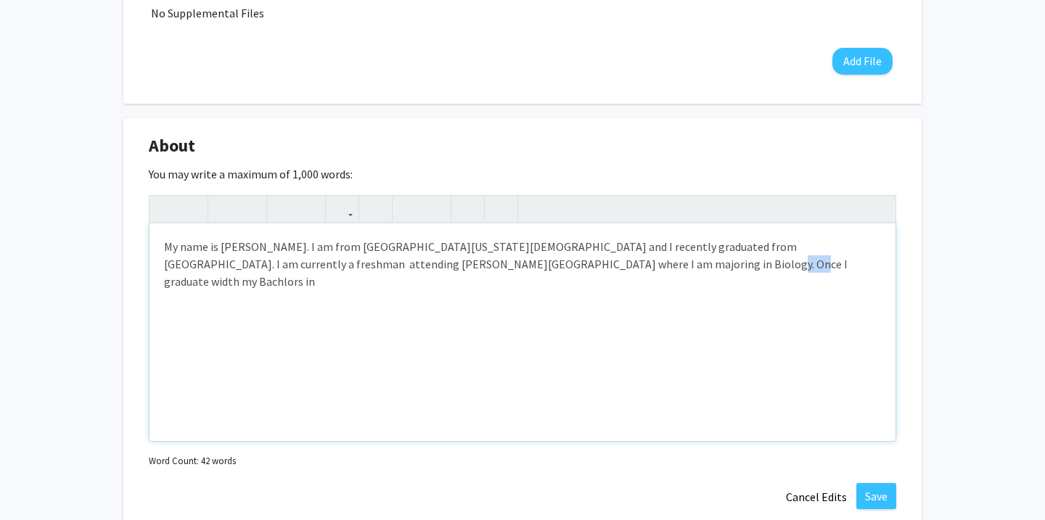
click at [574, 267] on div "My name is Olivia A. Walker. I am from Robbinsville New Jersey and I recently g…" at bounding box center [522, 332] width 746 height 218
click at [631, 266] on div "My name is Olivia A. Walker. I am from Robbinsville New Jersey and I recently g…" at bounding box center [522, 332] width 746 height 218
click at [686, 281] on div "My name is Olivia A. Walker. I am from Robbinsville New Jersey and I recently g…" at bounding box center [522, 332] width 746 height 218
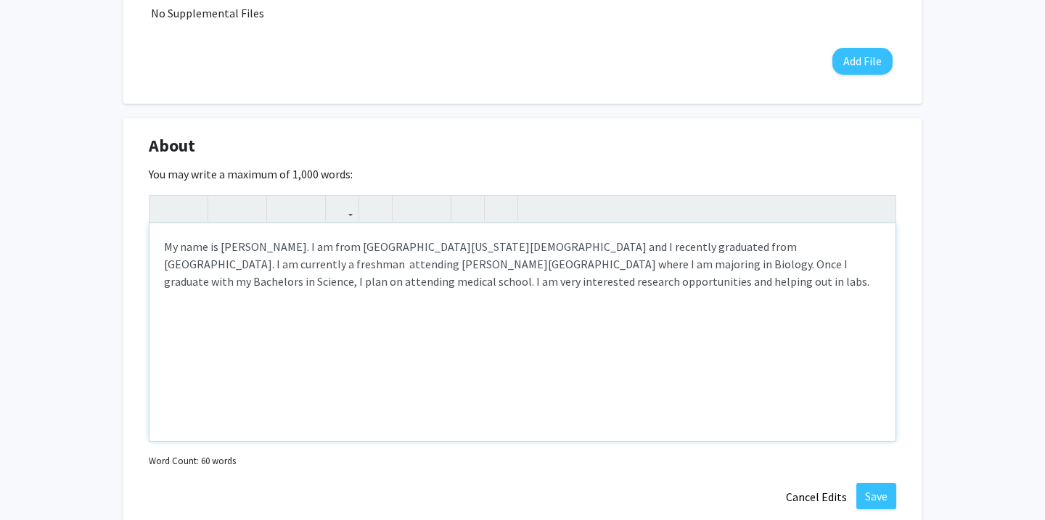
type textarea "My name is Olivia A. Walker. I am from Robbinsville New Jersey and I recently g…"
click at [874, 502] on button "Save" at bounding box center [876, 496] width 40 height 26
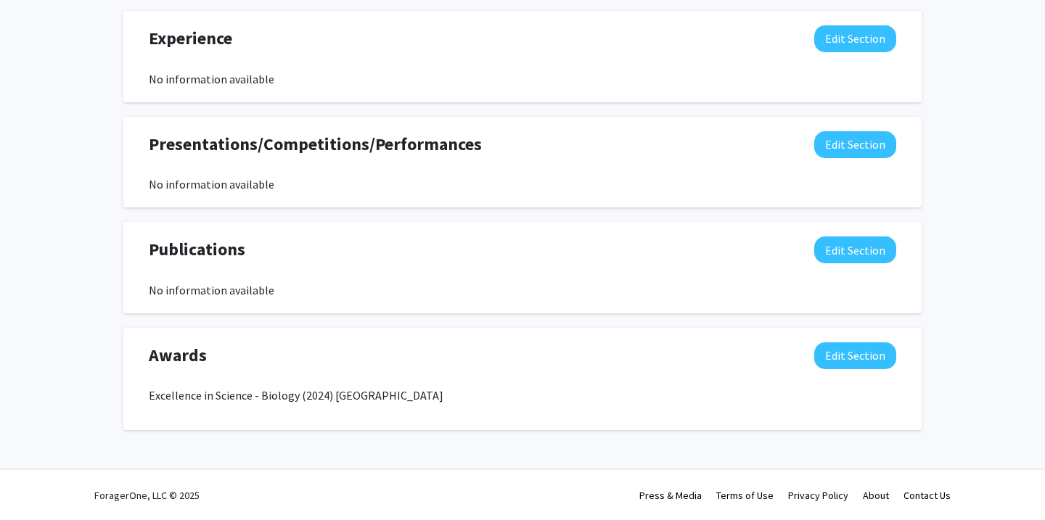
scroll to position [911, 0]
